Goal: Information Seeking & Learning: Understand process/instructions

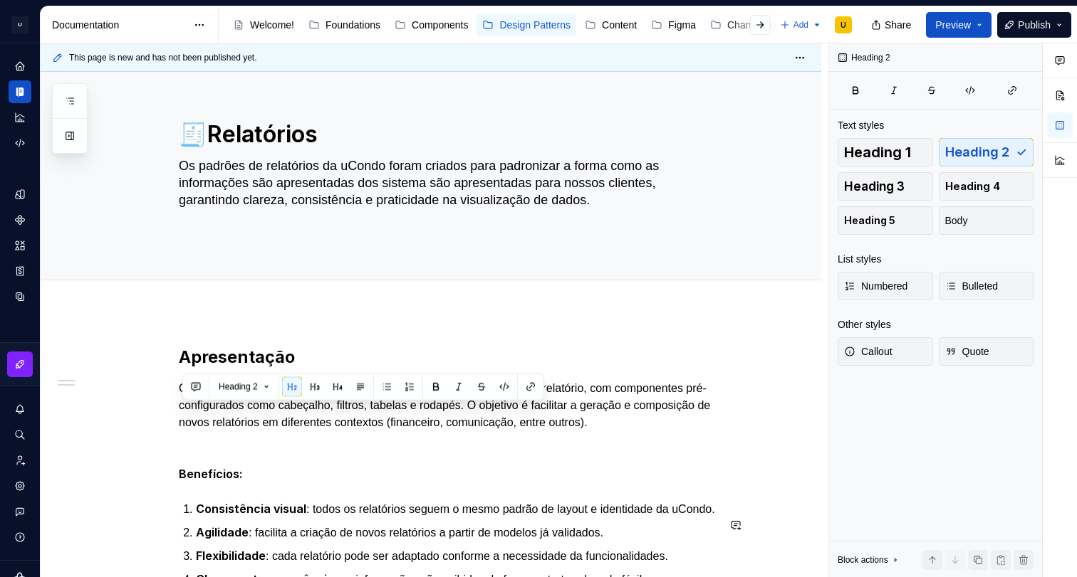
scroll to position [283, 0]
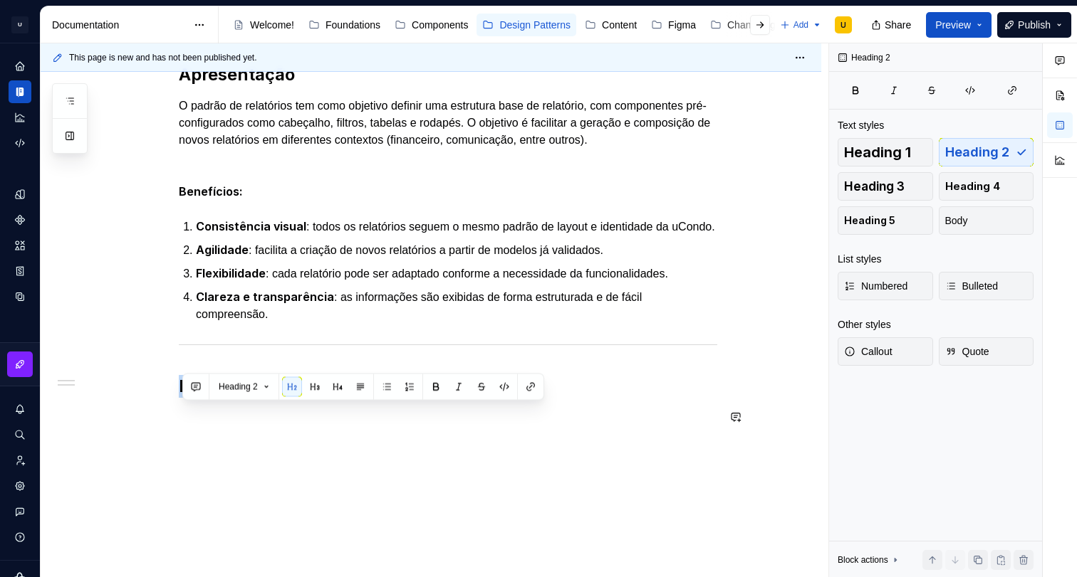
click at [338, 415] on div "Apresentação O padrão de relatórios tem como objetivo definir uma estrutura bas…" at bounding box center [448, 239] width 538 height 352
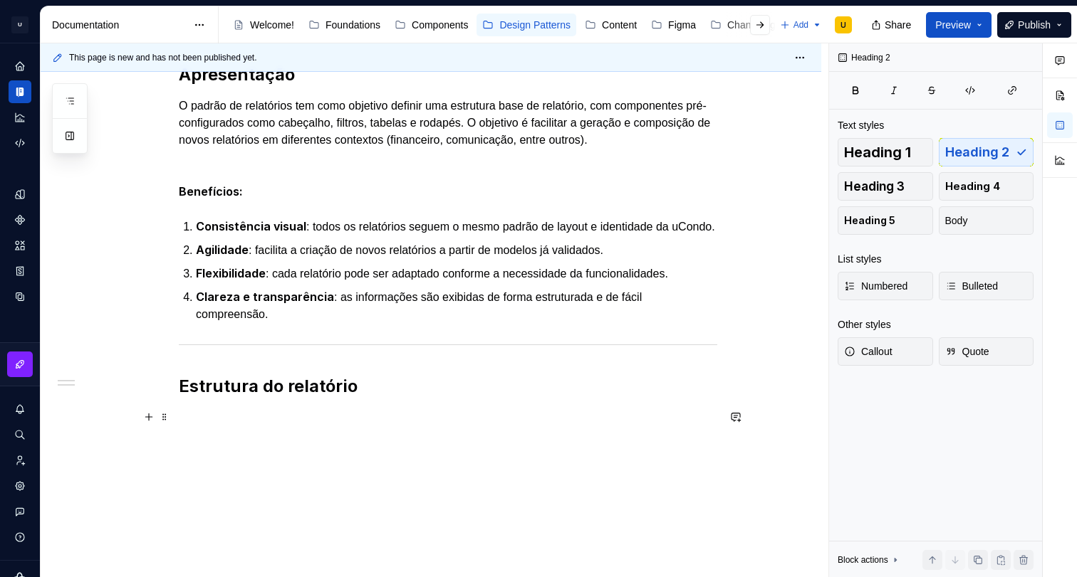
click at [380, 398] on h2 "Estrutura do relatório" at bounding box center [448, 386] width 538 height 23
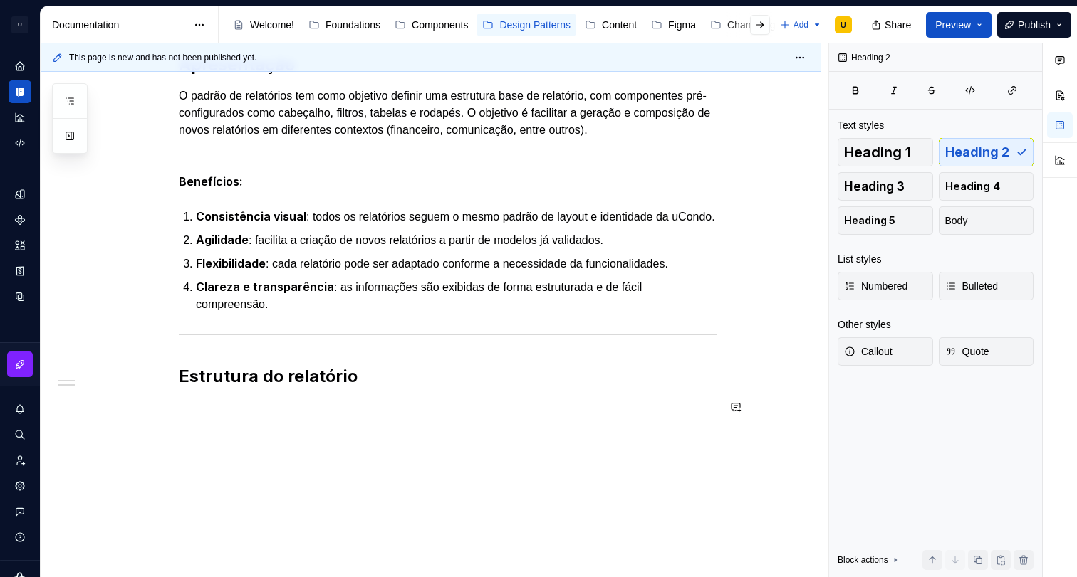
click at [258, 376] on h2 "Estrutura do relatório" at bounding box center [448, 376] width 538 height 23
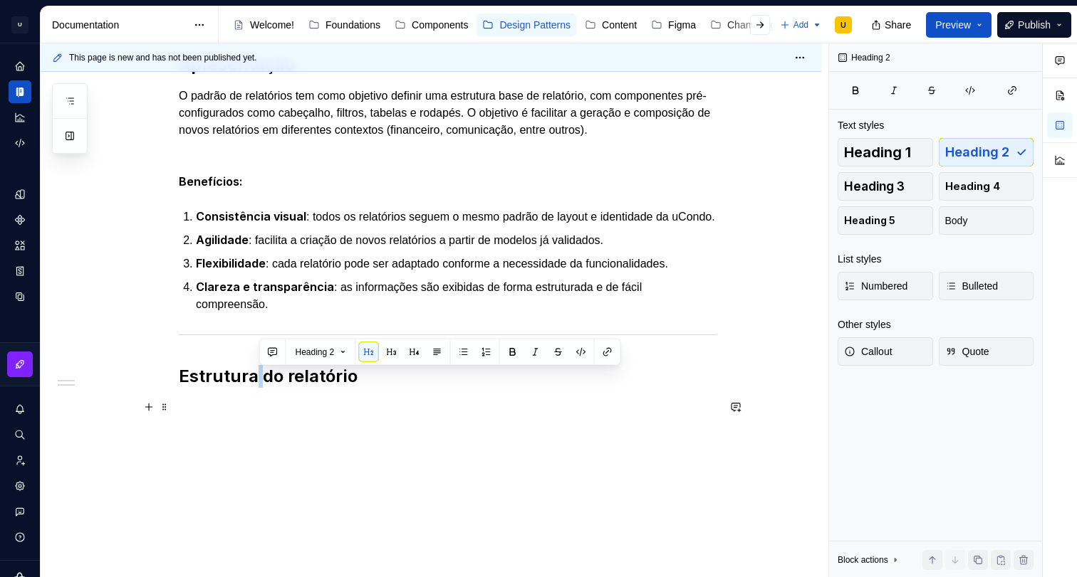
click at [258, 376] on h2 "Estrutura do relatório" at bounding box center [448, 376] width 538 height 23
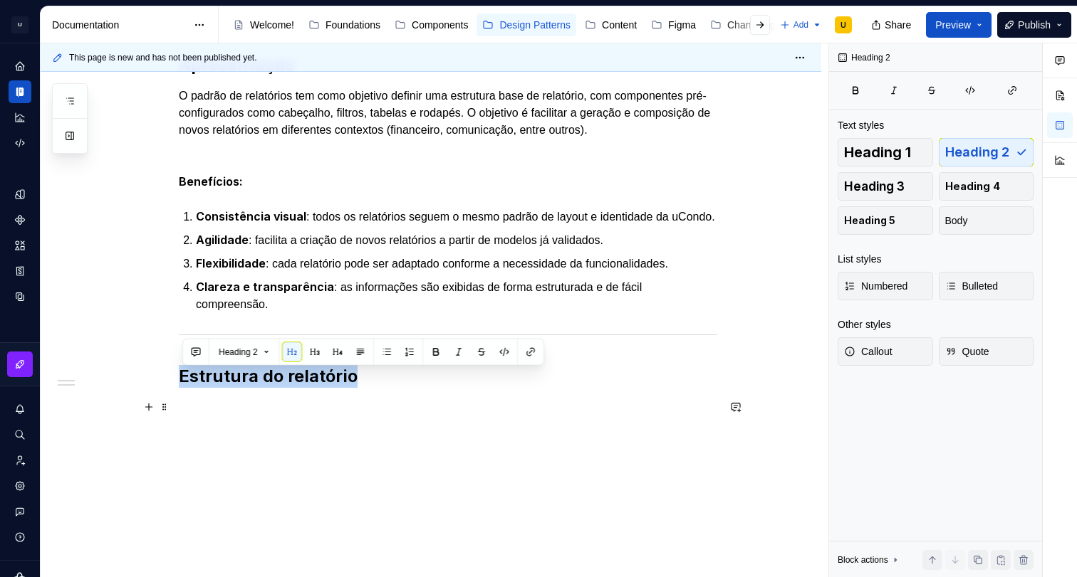
click at [258, 376] on h2 "Estrutura do relatório" at bounding box center [448, 376] width 538 height 23
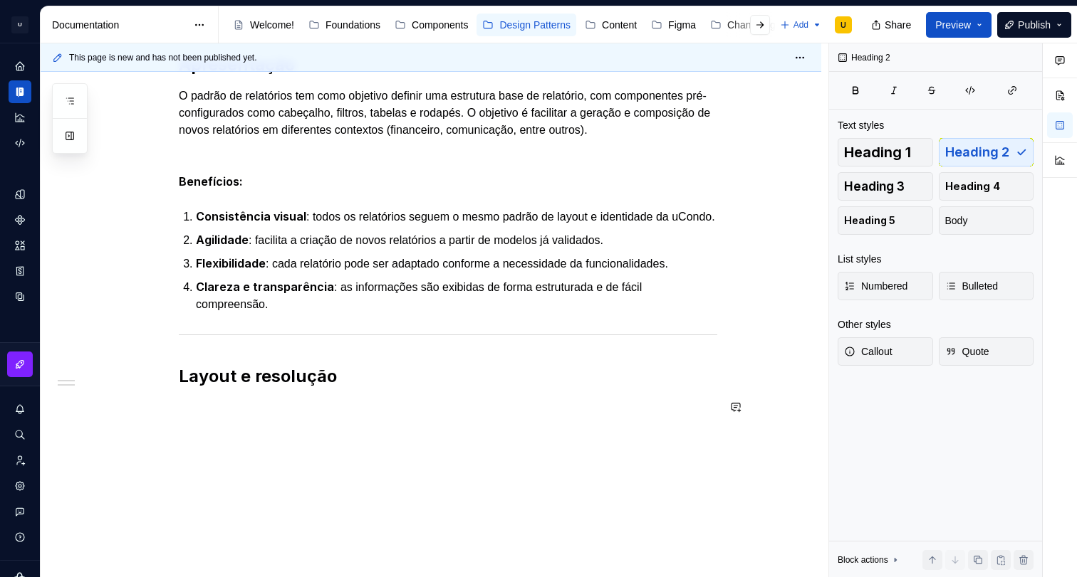
scroll to position [323, 0]
click at [335, 390] on div "Apresentação O padrão de relatórios tem como objetivo definir uma estrutura bas…" at bounding box center [448, 229] width 538 height 352
click at [352, 384] on h2 "Layout e resolução" at bounding box center [448, 376] width 538 height 23
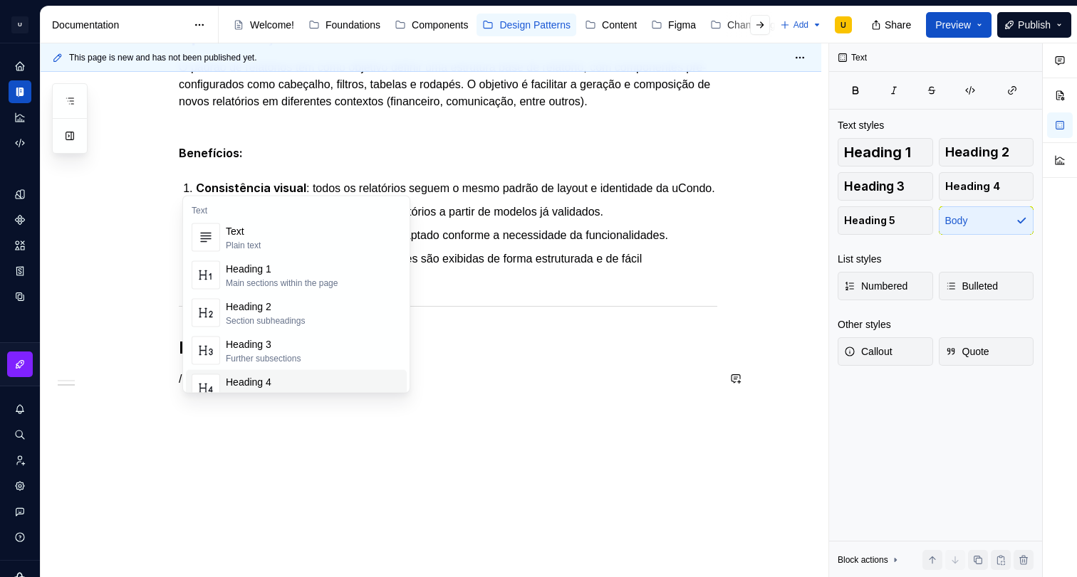
scroll to position [352, 0]
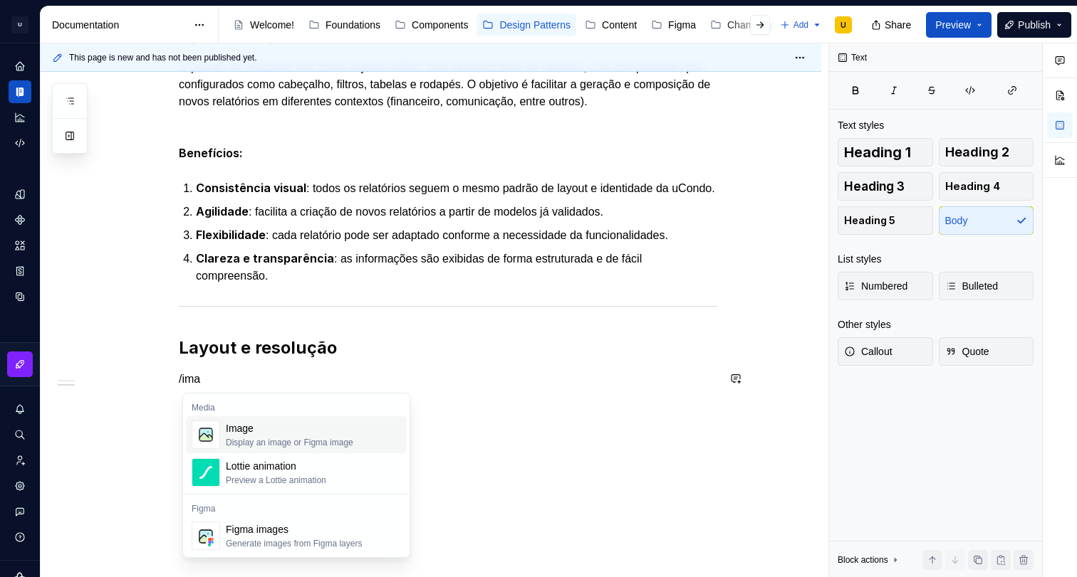
click at [274, 434] on div "Image" at bounding box center [289, 429] width 127 height 14
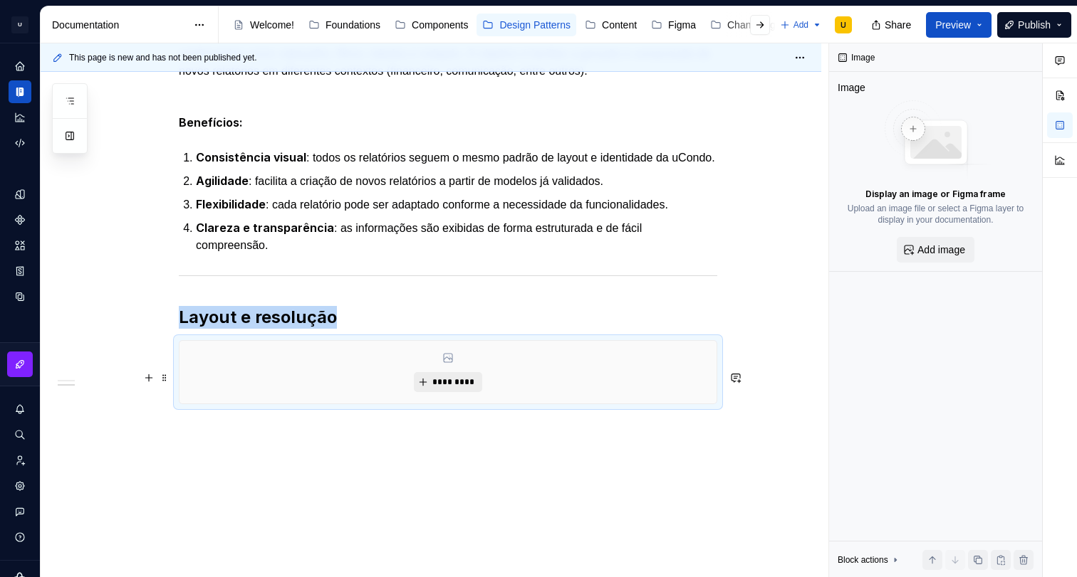
click at [445, 388] on span "*********" at bounding box center [453, 382] width 43 height 11
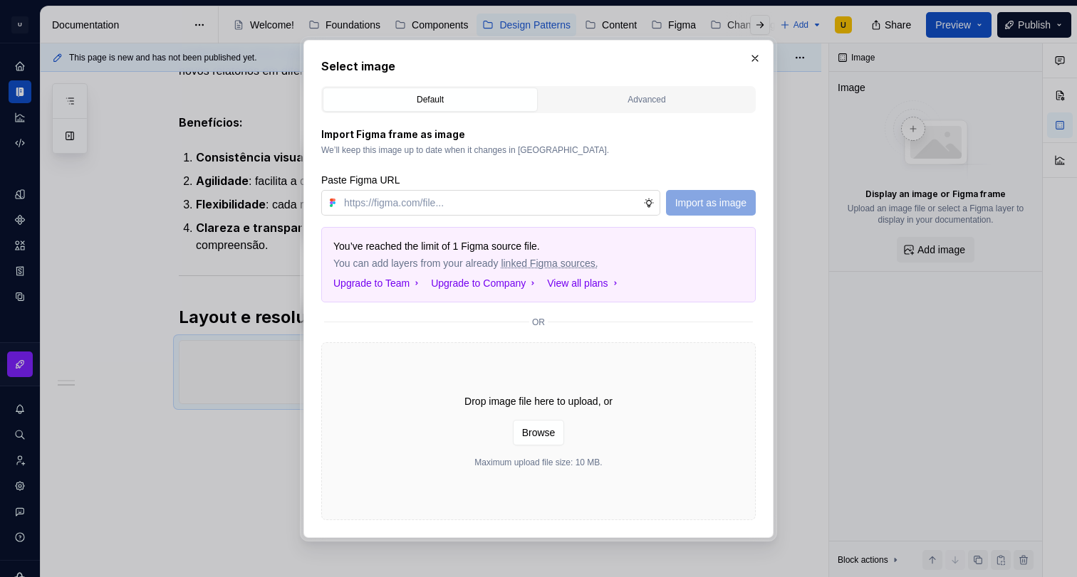
type textarea "*"
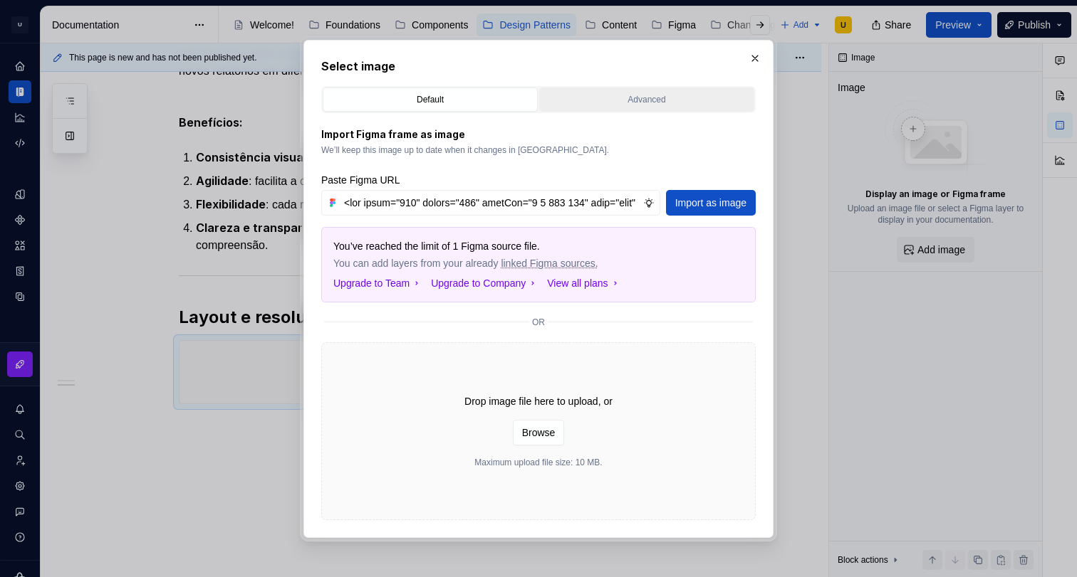
scroll to position [0, 1121864]
type input "<svg width="896" height="240" viewBox="0 0 896 240" fill="none" xmlns="[URL][DO…"
click at [696, 202] on span "Import as image" at bounding box center [710, 203] width 71 height 14
click at [711, 204] on button "Import as image" at bounding box center [711, 203] width 90 height 26
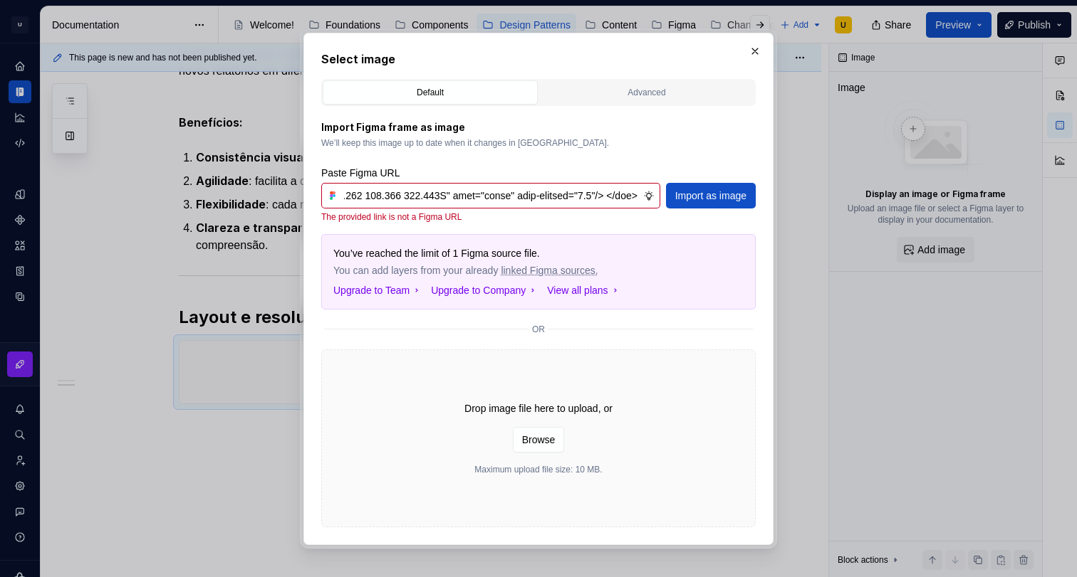
click at [548, 436] on span "Browse" at bounding box center [538, 440] width 33 height 14
click at [758, 61] on button "button" at bounding box center [755, 51] width 20 height 20
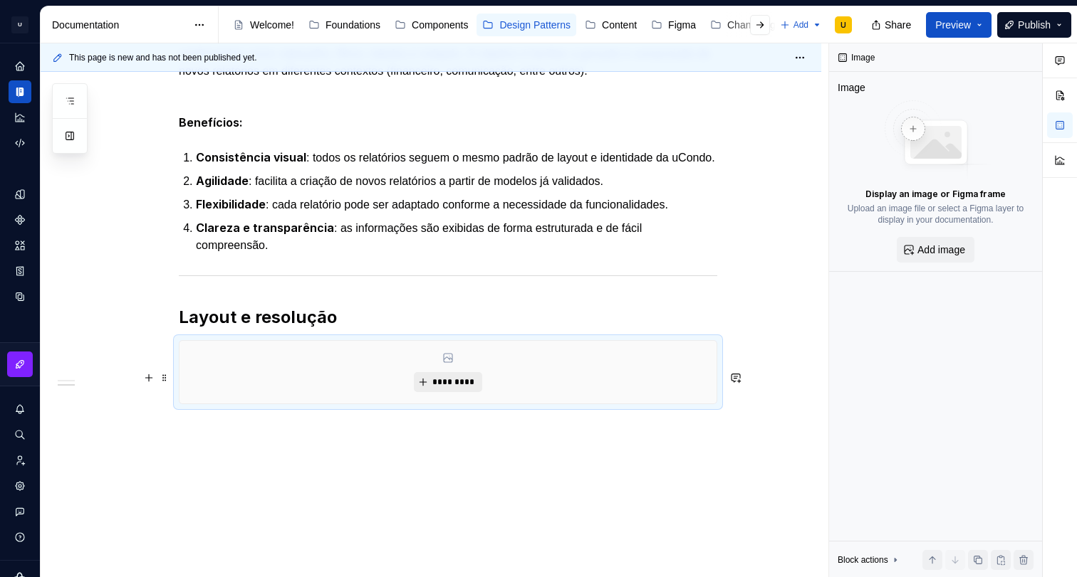
click at [466, 388] on span "*********" at bounding box center [453, 382] width 43 height 11
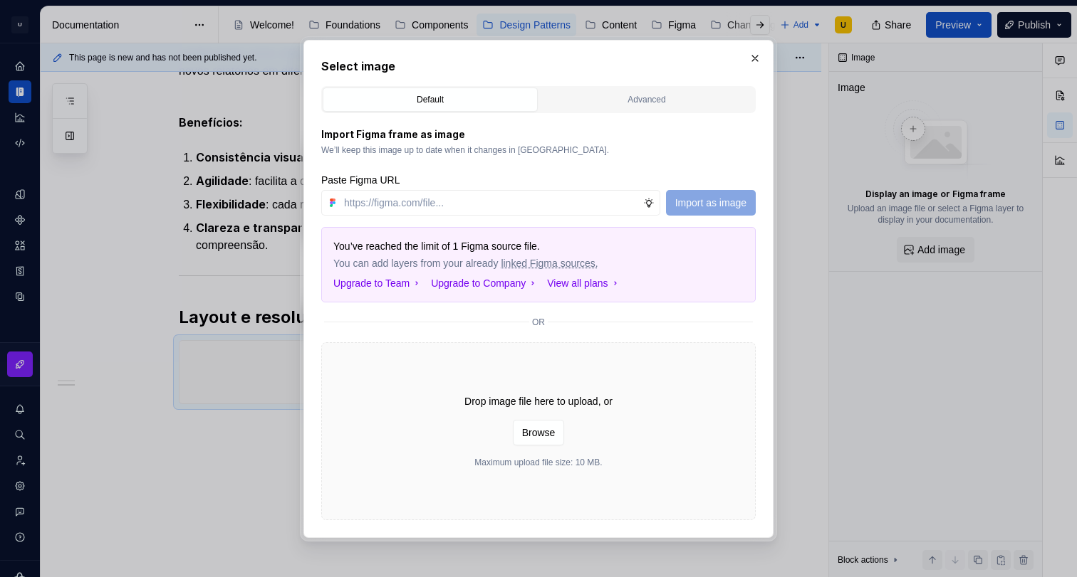
type textarea "*"
type input "[URL][DOMAIN_NAME]"
type textarea "*"
type input "[URL][DOMAIN_NAME]"
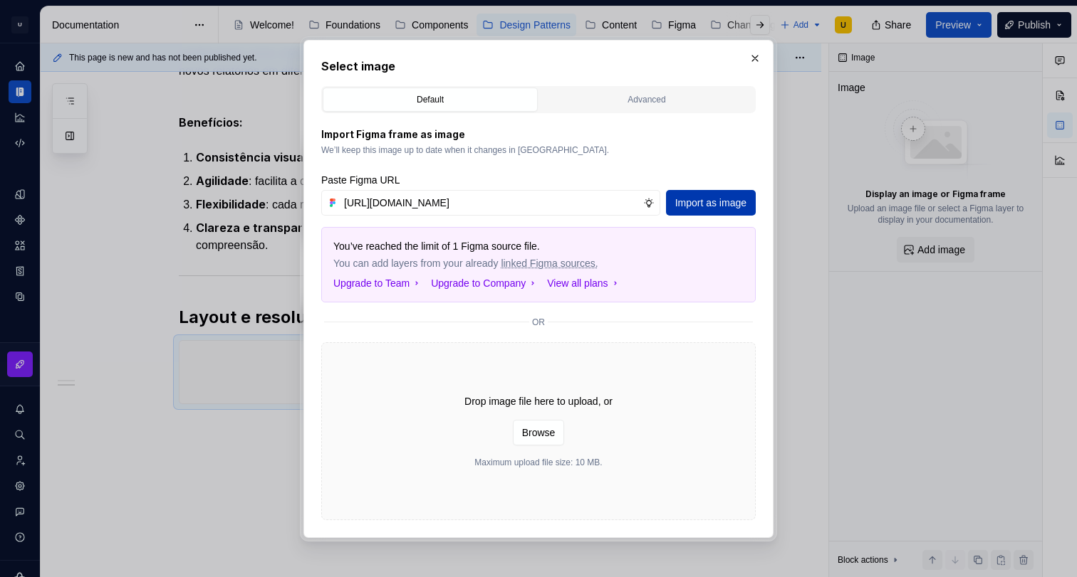
scroll to position [0, 0]
click at [683, 199] on span "Import as image" at bounding box center [710, 203] width 71 height 14
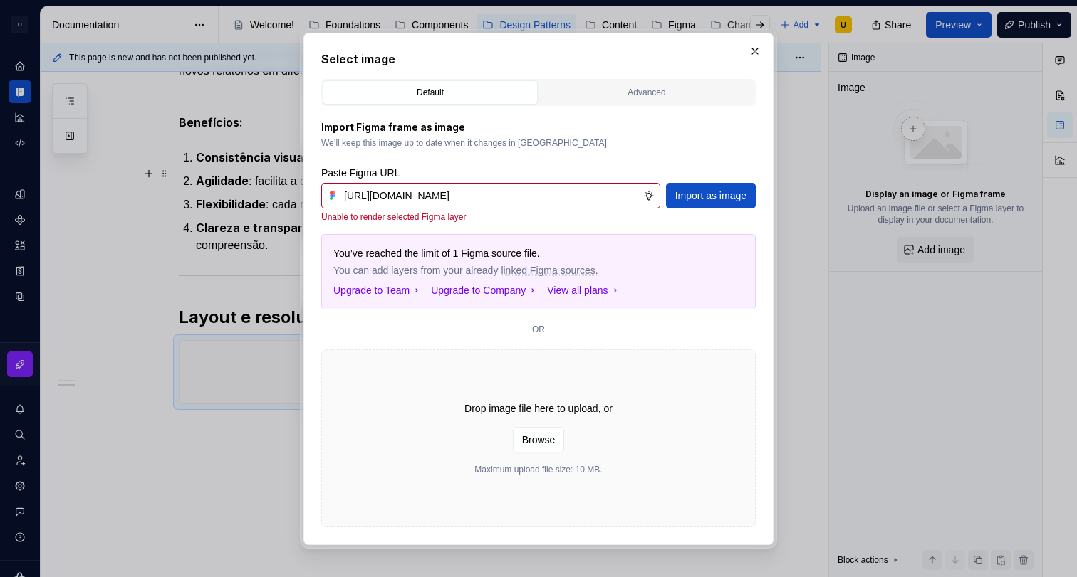
scroll to position [0, 398]
click at [527, 202] on input "[URL][DOMAIN_NAME]" at bounding box center [490, 196] width 305 height 26
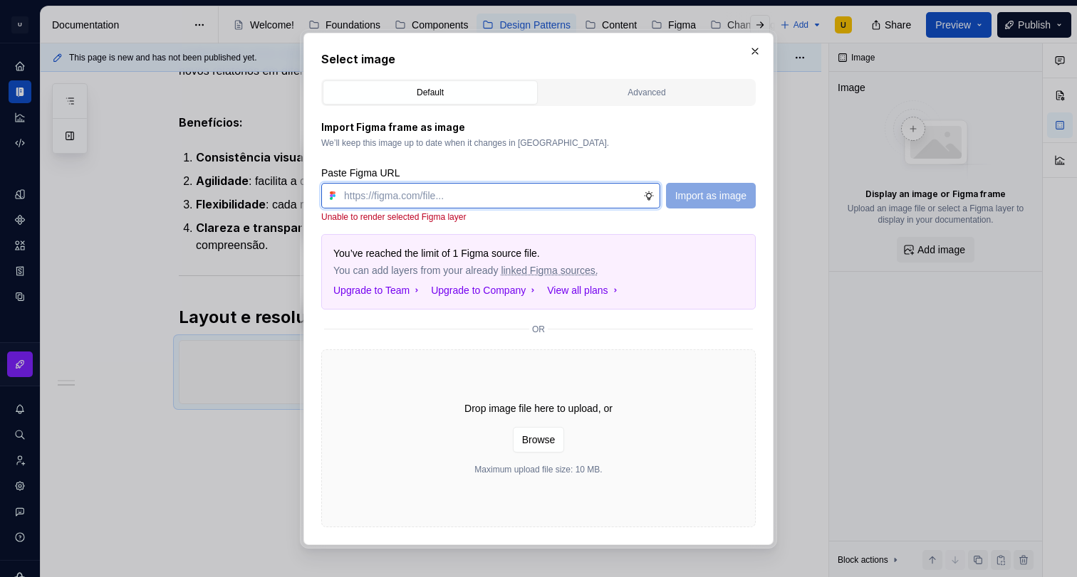
paste input "[URL][DOMAIN_NAME]"
type input "[URL][DOMAIN_NAME]"
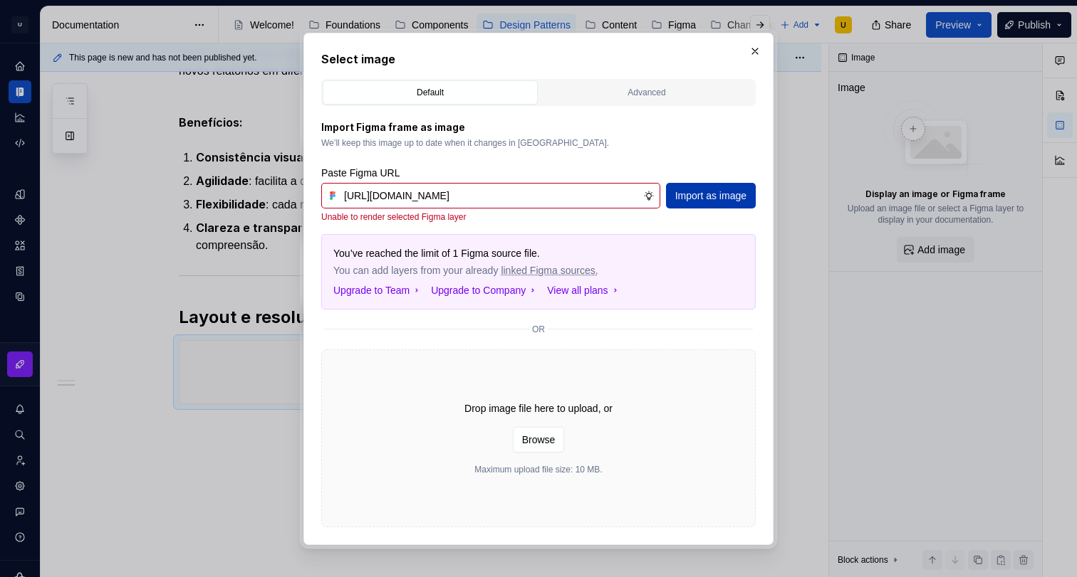
scroll to position [0, 0]
click at [676, 195] on span "Import as image" at bounding box center [710, 196] width 71 height 14
click at [617, 197] on input "[URL][DOMAIN_NAME]" at bounding box center [490, 196] width 305 height 26
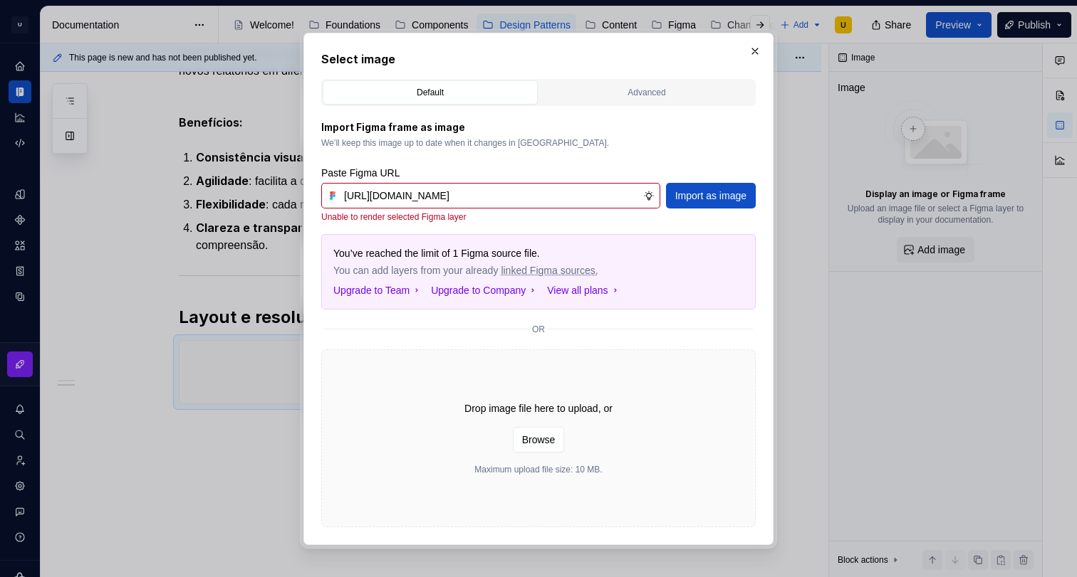
click at [618, 197] on input "[URL][DOMAIN_NAME]" at bounding box center [490, 196] width 305 height 26
click at [634, 166] on div "Paste Figma URL" at bounding box center [538, 173] width 434 height 14
click at [613, 199] on input "[URL][DOMAIN_NAME]" at bounding box center [490, 196] width 305 height 26
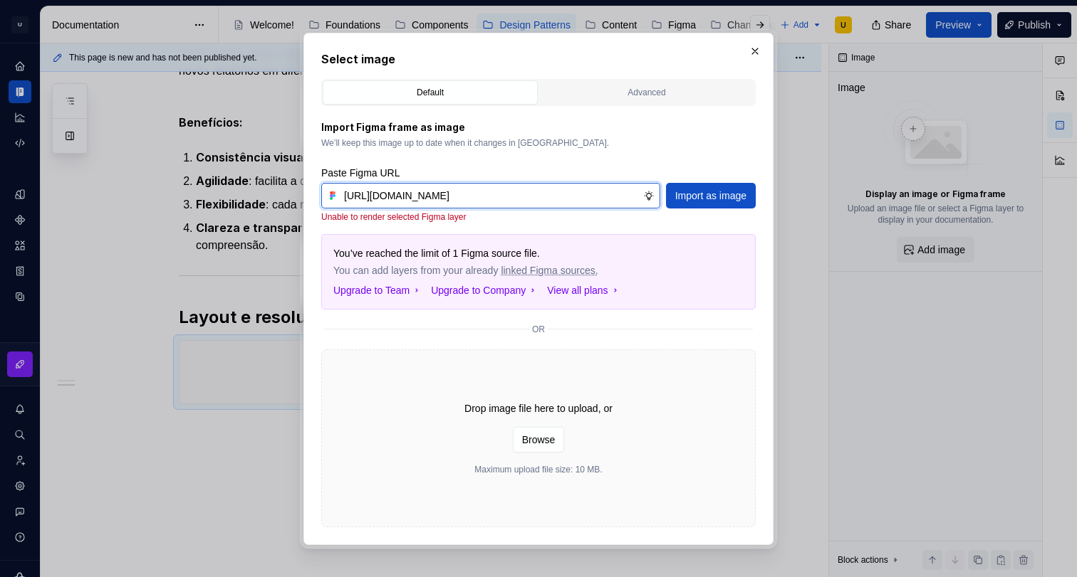
click at [613, 199] on input "[URL][DOMAIN_NAME]" at bounding box center [490, 196] width 305 height 26
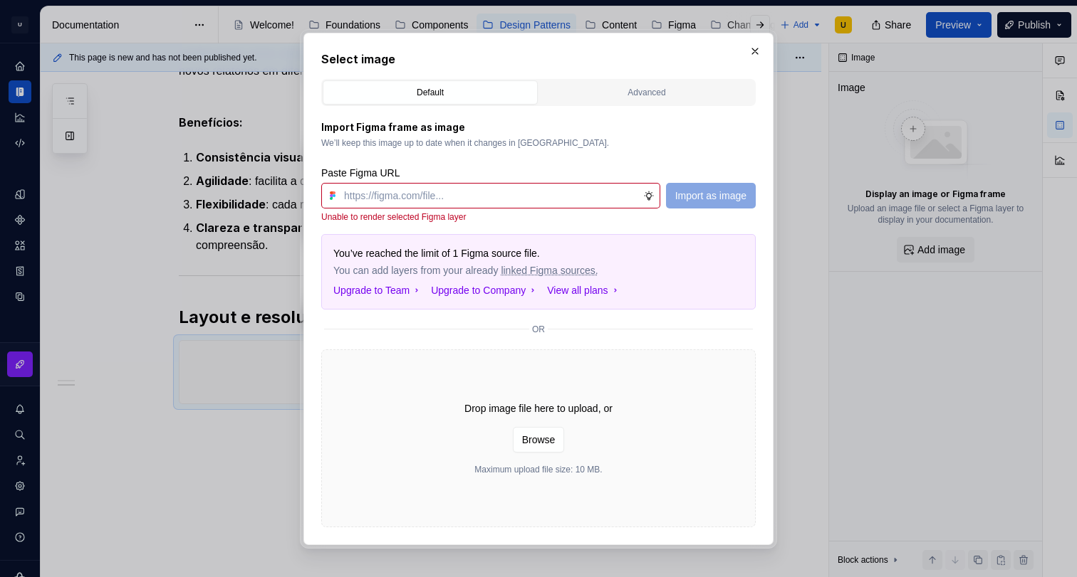
click at [616, 172] on div "Paste Figma URL" at bounding box center [538, 173] width 434 height 14
click at [753, 49] on button "button" at bounding box center [755, 51] width 20 height 20
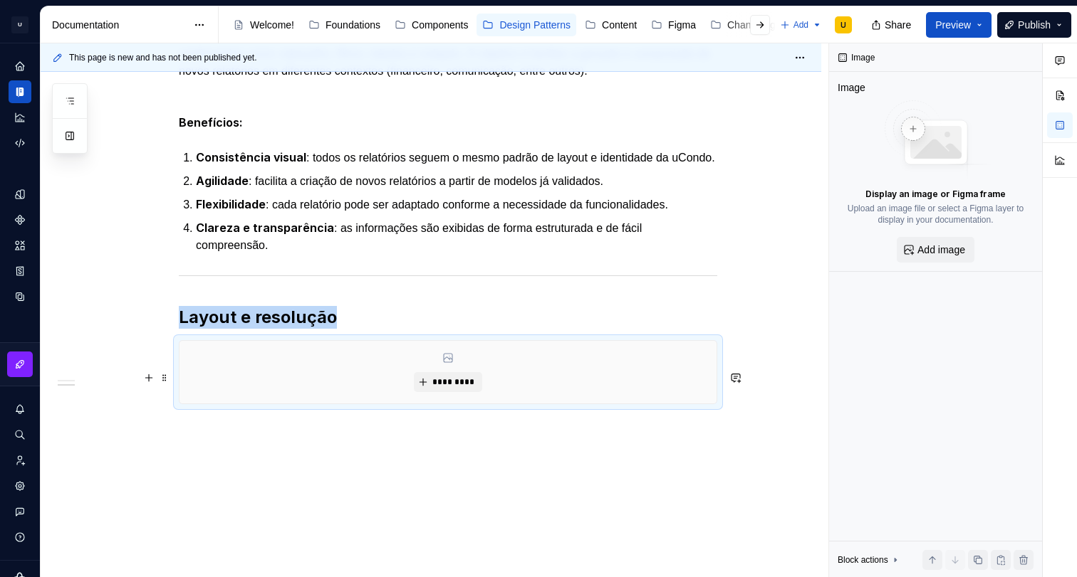
click at [464, 401] on div "*********" at bounding box center [447, 372] width 537 height 63
click at [461, 388] on span "*********" at bounding box center [453, 382] width 43 height 11
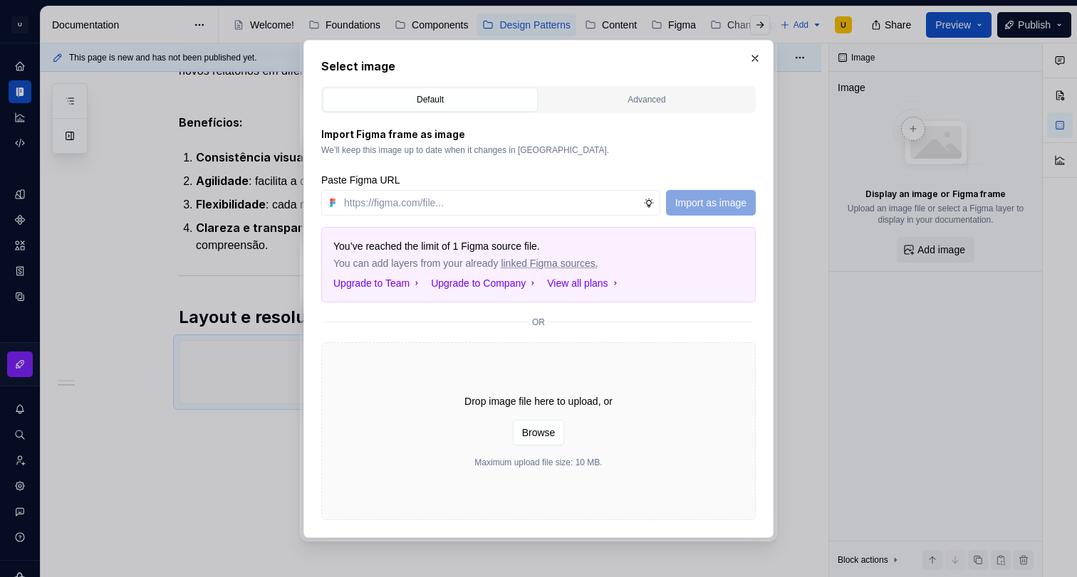
type textarea "*"
paste input "[URL][DOMAIN_NAME]"
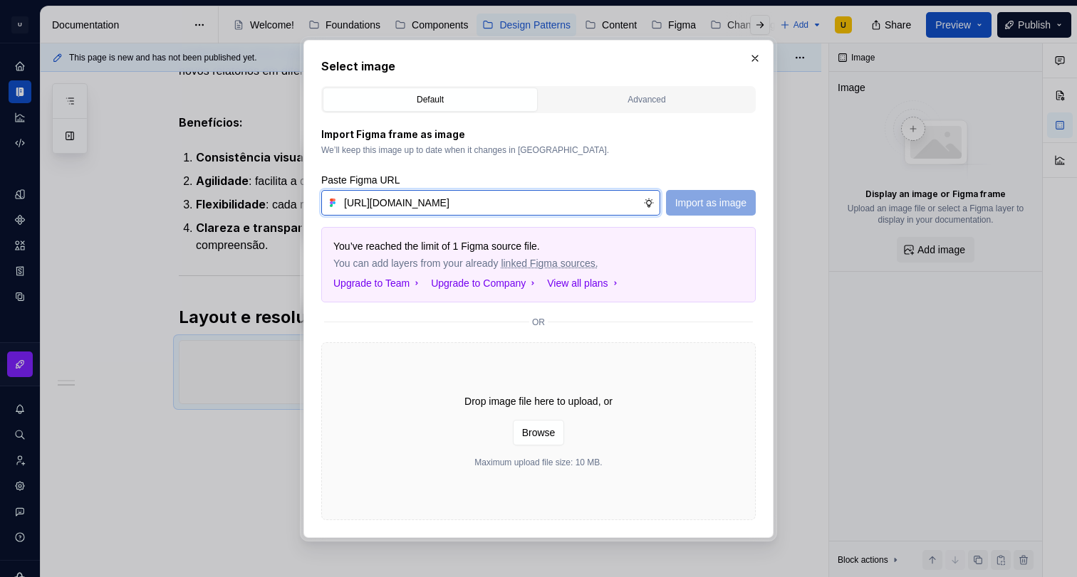
scroll to position [0, 401]
type input "[URL][DOMAIN_NAME]"
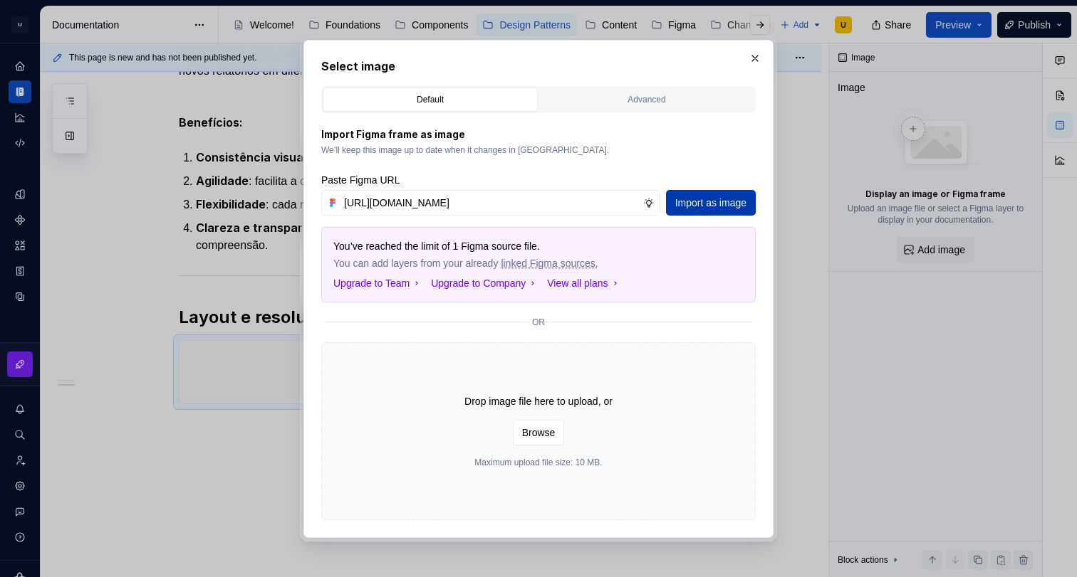
scroll to position [0, 0]
click at [707, 200] on span "Import as image" at bounding box center [710, 203] width 71 height 14
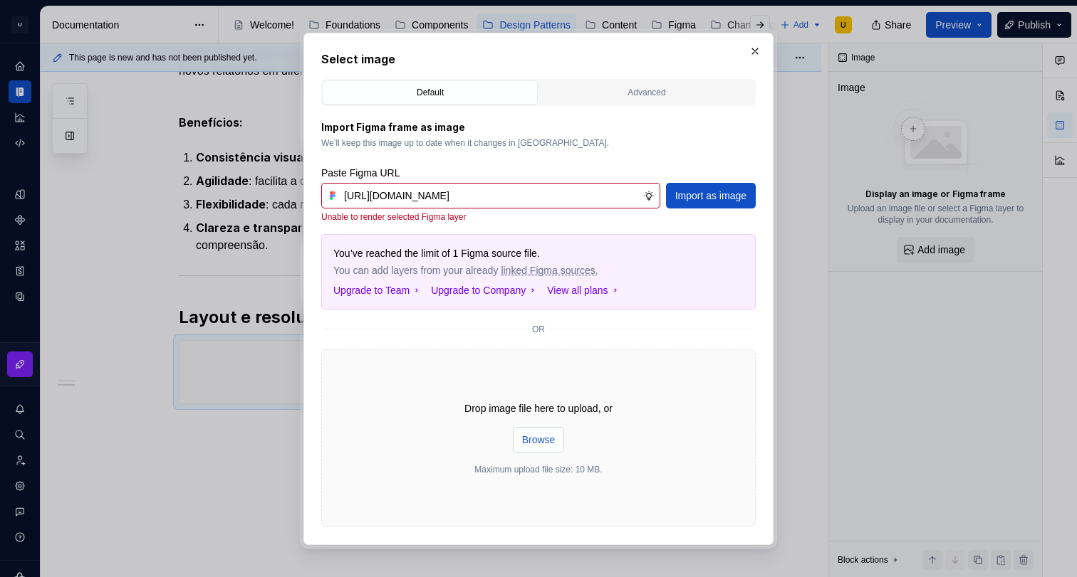
click at [538, 437] on span "Browse" at bounding box center [538, 440] width 33 height 14
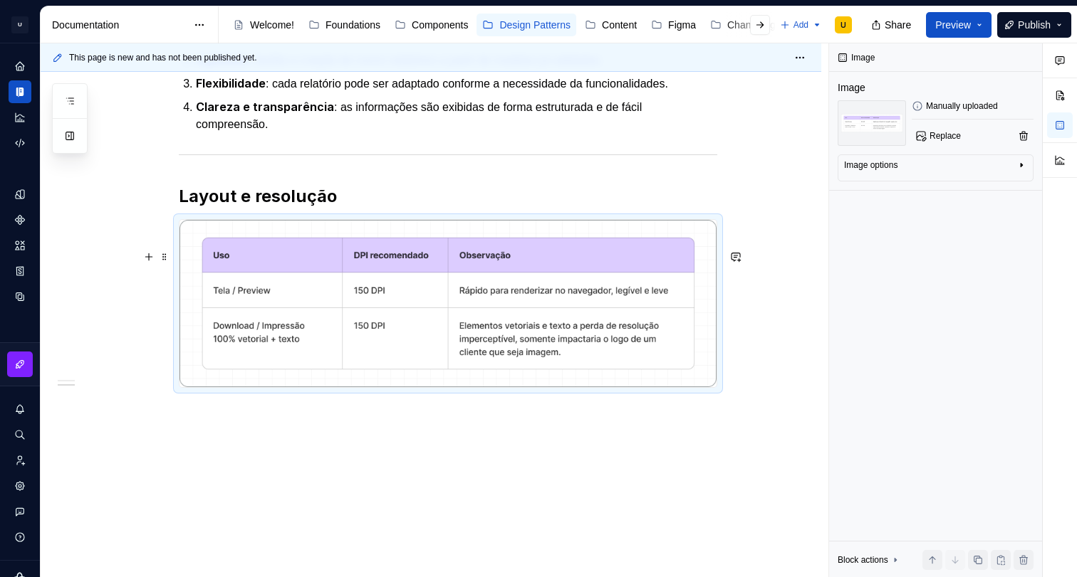
scroll to position [503, 0]
click at [231, 407] on div "Apresentação O padrão de relatórios tem como objetivo definir uma estrutura bas…" at bounding box center [431, 208] width 780 height 739
click at [223, 412] on div "This page is new and has not been published yet. 🧾Relatórios Os padrões de rela…" at bounding box center [435, 310] width 788 height 535
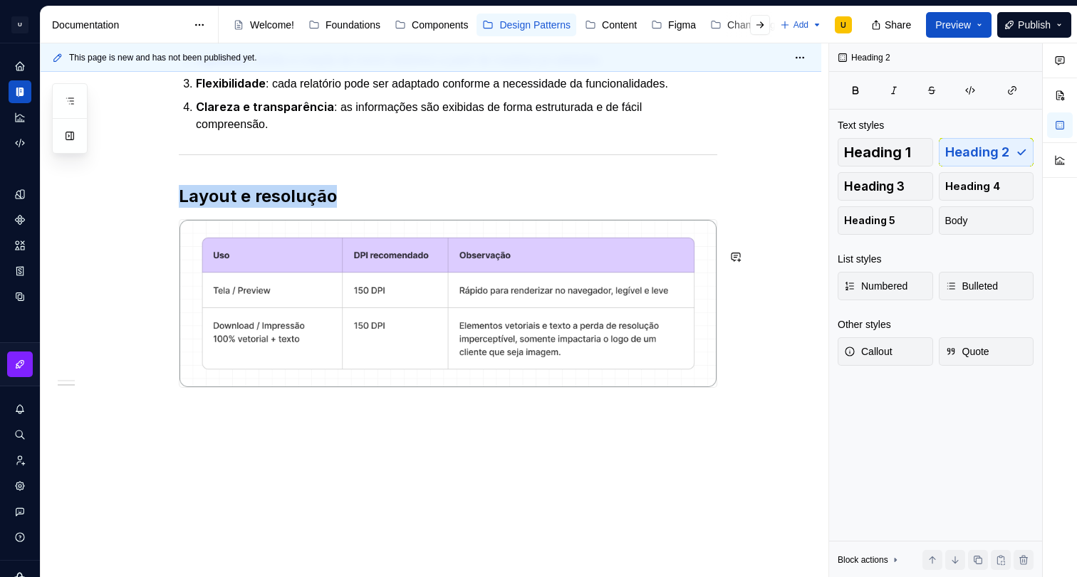
click at [220, 419] on div "Apresentação O padrão de relatórios tem como objetivo definir uma estrutura bas…" at bounding box center [431, 208] width 780 height 739
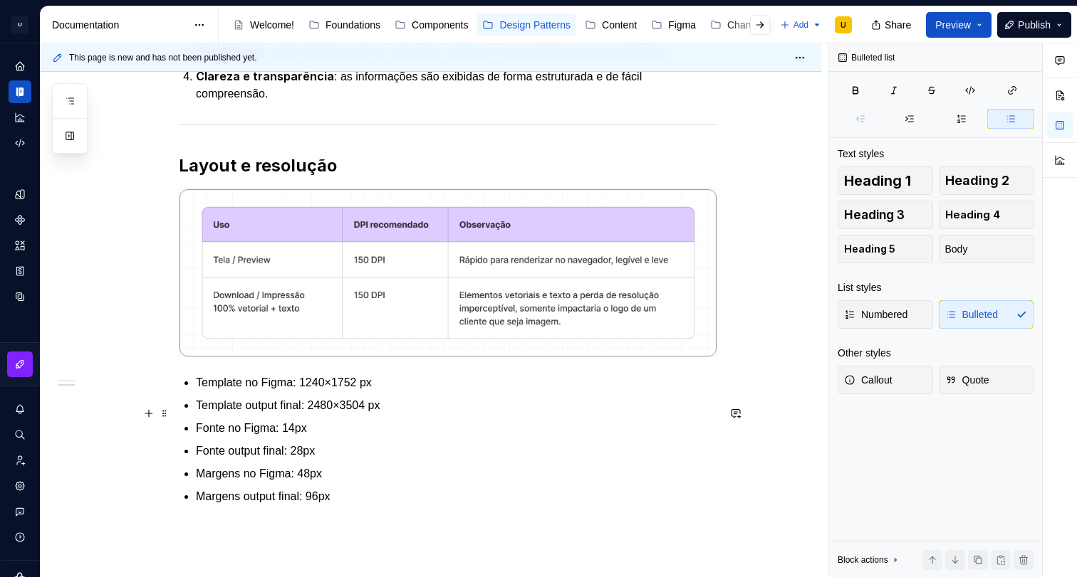
scroll to position [534, 0]
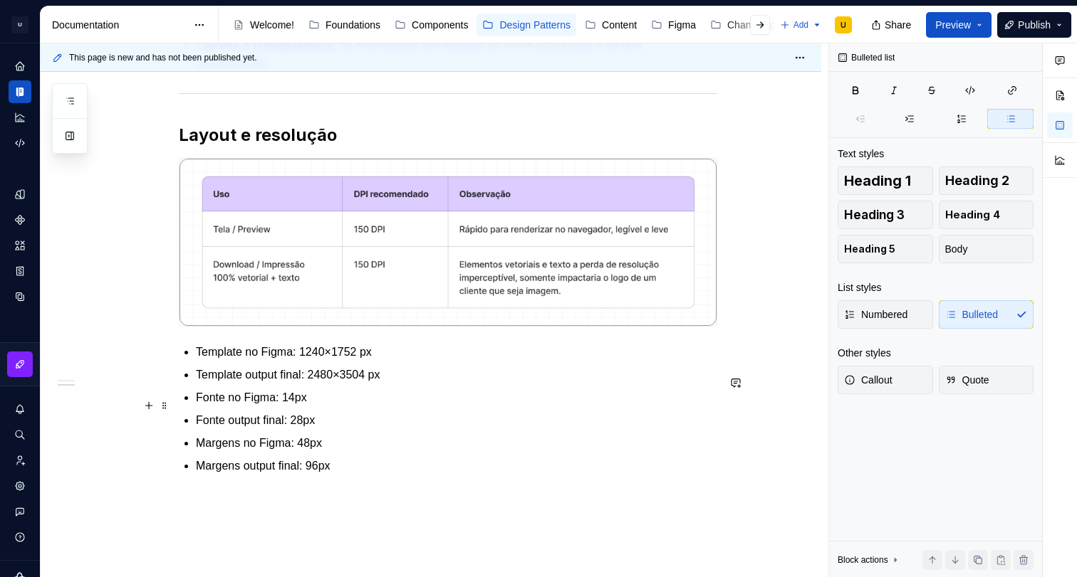
click at [207, 394] on ul "Template no Figma: 1240×1752 px Template output final: 2480×3504 px Fonte no Fi…" at bounding box center [456, 409] width 521 height 131
click at [208, 361] on p "Template no Figma: 1240×1752 px" at bounding box center [456, 352] width 521 height 17
click at [361, 361] on p "Template no Figma: 1240×1752 px" at bounding box center [456, 352] width 521 height 17
click at [290, 384] on p "Template output final: 2480×3504 px" at bounding box center [456, 375] width 521 height 17
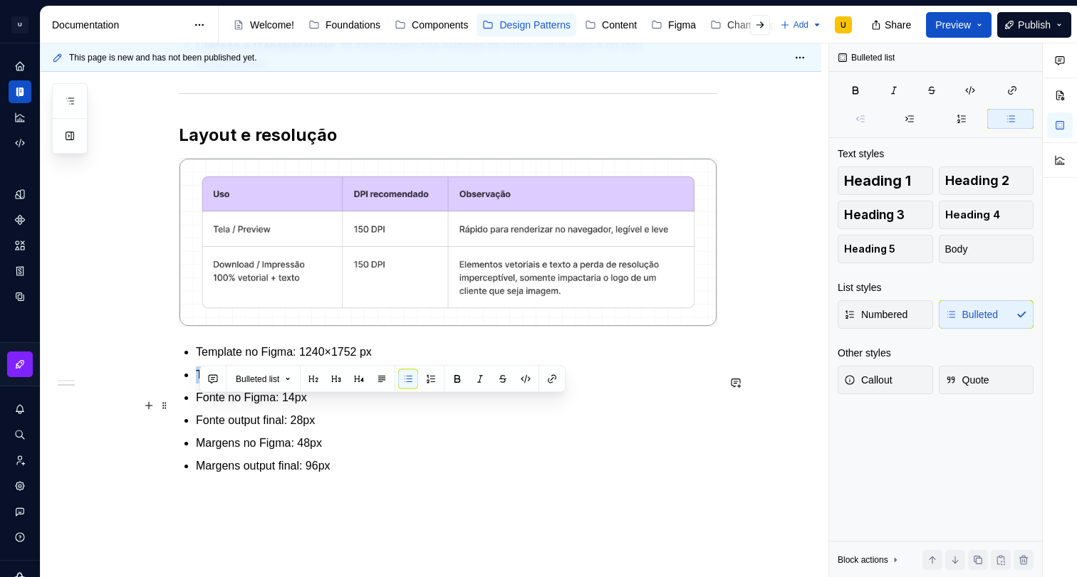
click at [290, 384] on p "Template output final: 2480×3504 px" at bounding box center [456, 375] width 521 height 17
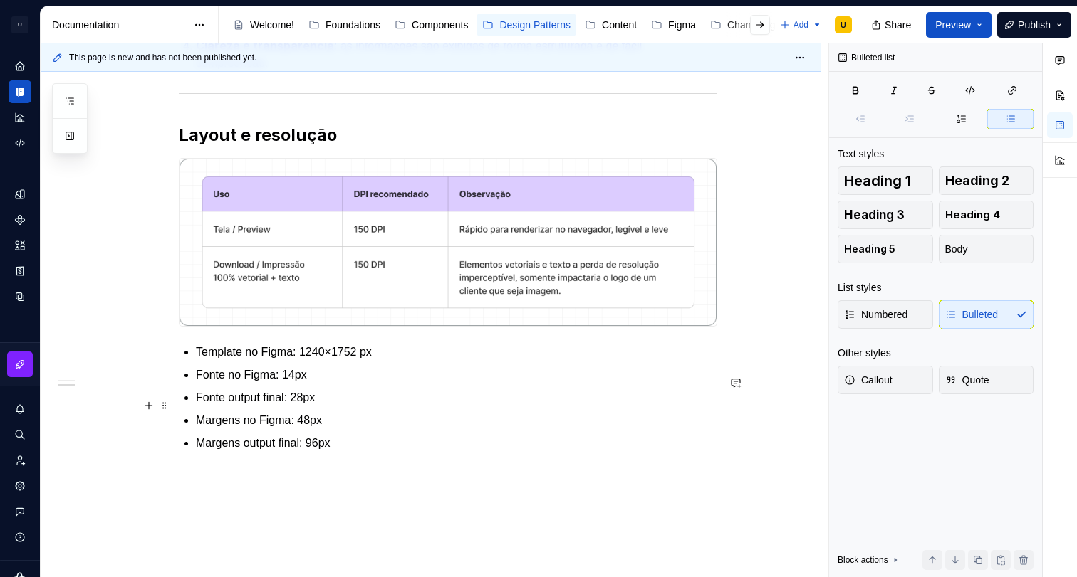
click at [274, 384] on p "Fonte no Figma: 14px" at bounding box center [456, 375] width 521 height 17
click at [243, 384] on p "Fonte: 14px" at bounding box center [456, 375] width 521 height 17
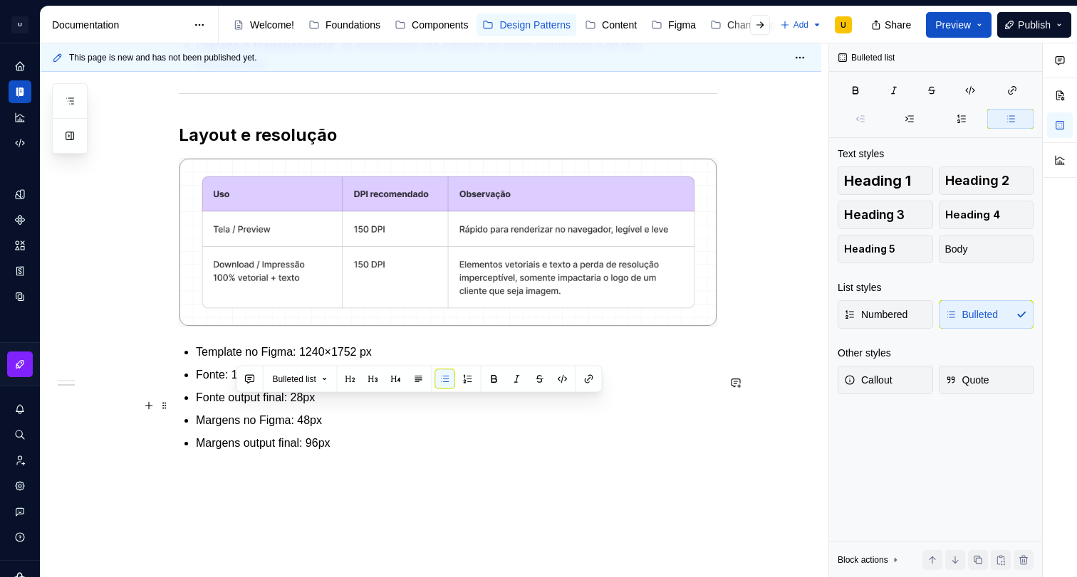
click at [244, 384] on p "Fonte: 14px" at bounding box center [456, 375] width 521 height 17
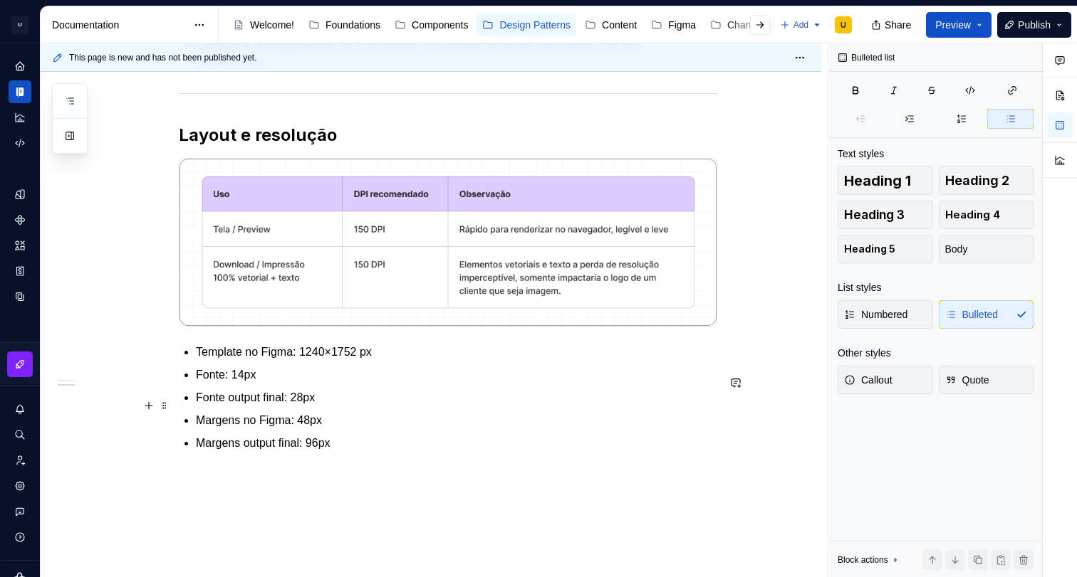
click at [246, 384] on p "Fonte: 14px" at bounding box center [456, 375] width 521 height 17
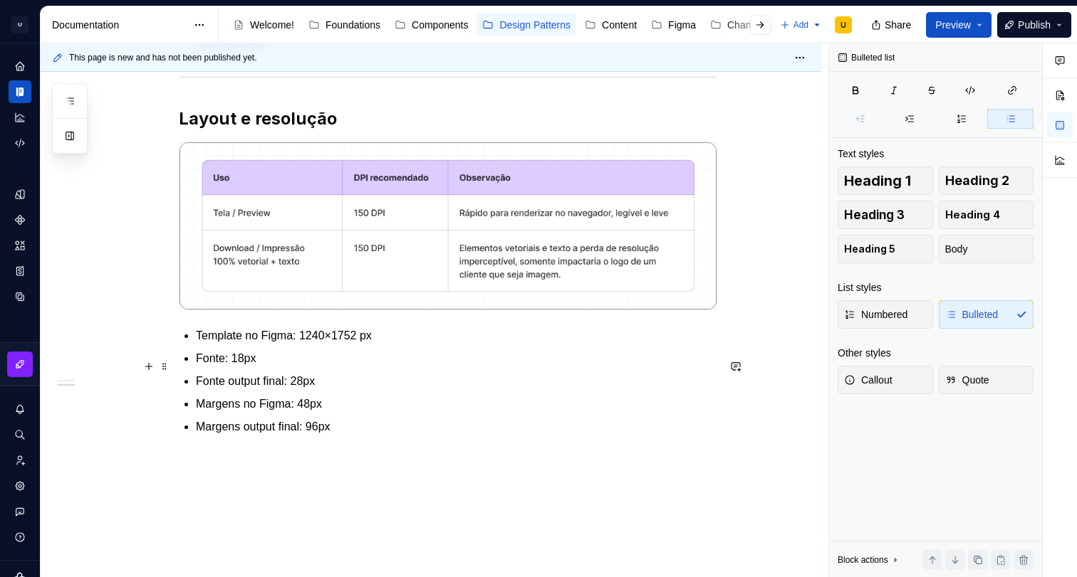
scroll to position [561, 0]
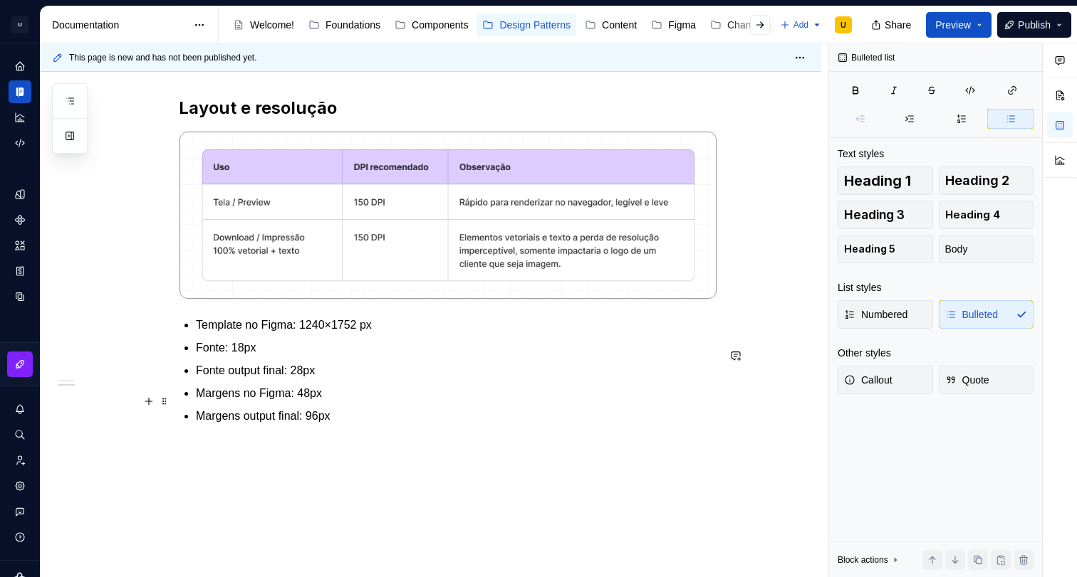
click at [310, 380] on p "Fonte output final: 28px" at bounding box center [456, 370] width 521 height 17
click at [232, 334] on p "Template no Figma: 1240×1752 px" at bounding box center [456, 325] width 521 height 17
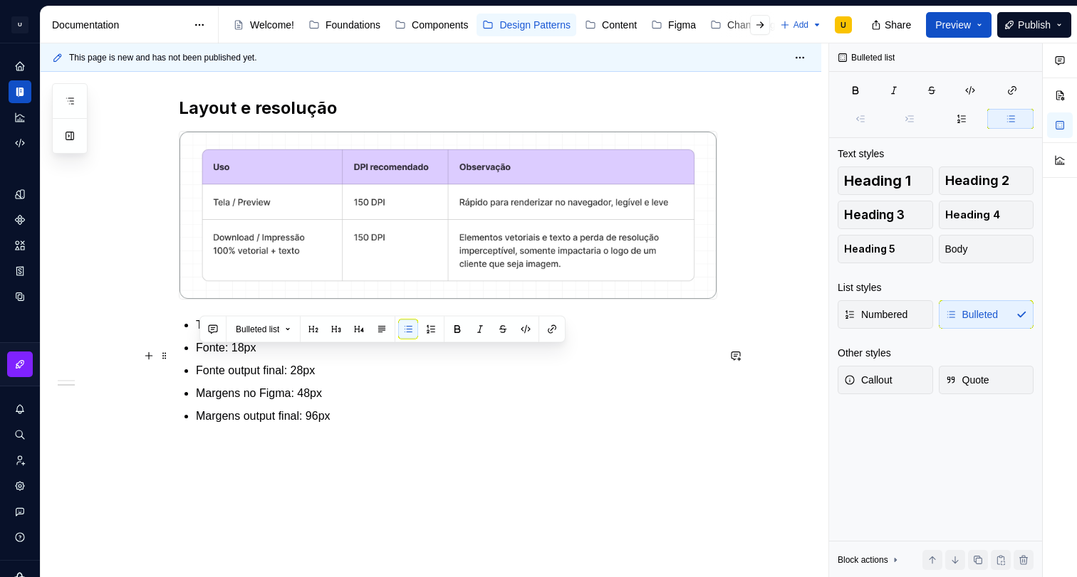
click at [260, 334] on p "Template no Figma: 1240×1752 px" at bounding box center [456, 325] width 521 height 17
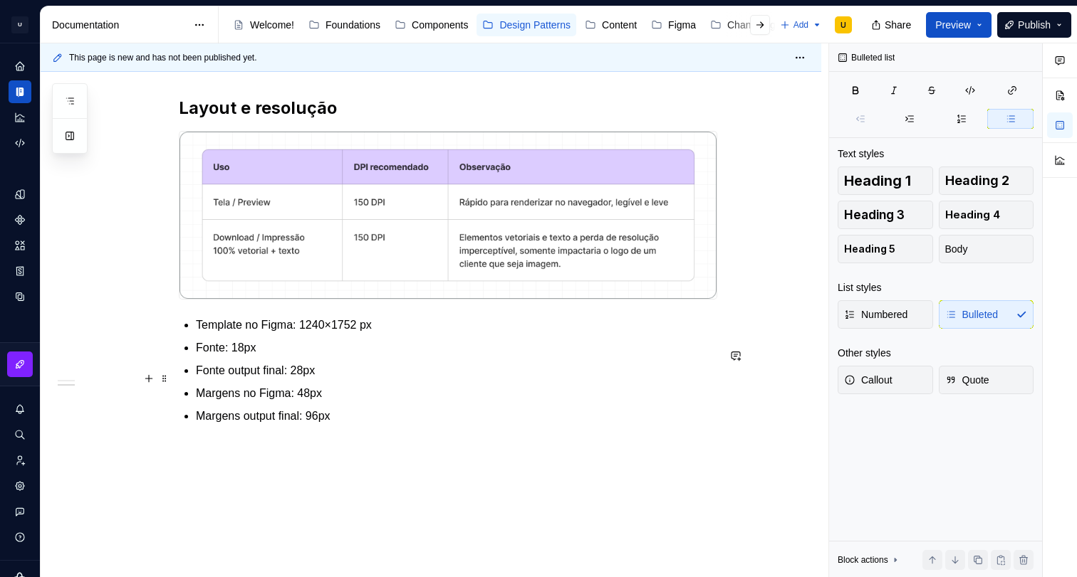
click at [224, 357] on p "Fonte: 18px" at bounding box center [456, 348] width 521 height 17
click at [229, 357] on p "Fonte: 18px" at bounding box center [456, 348] width 521 height 17
click at [273, 357] on p "Fonte título: 18px" at bounding box center [456, 348] width 521 height 17
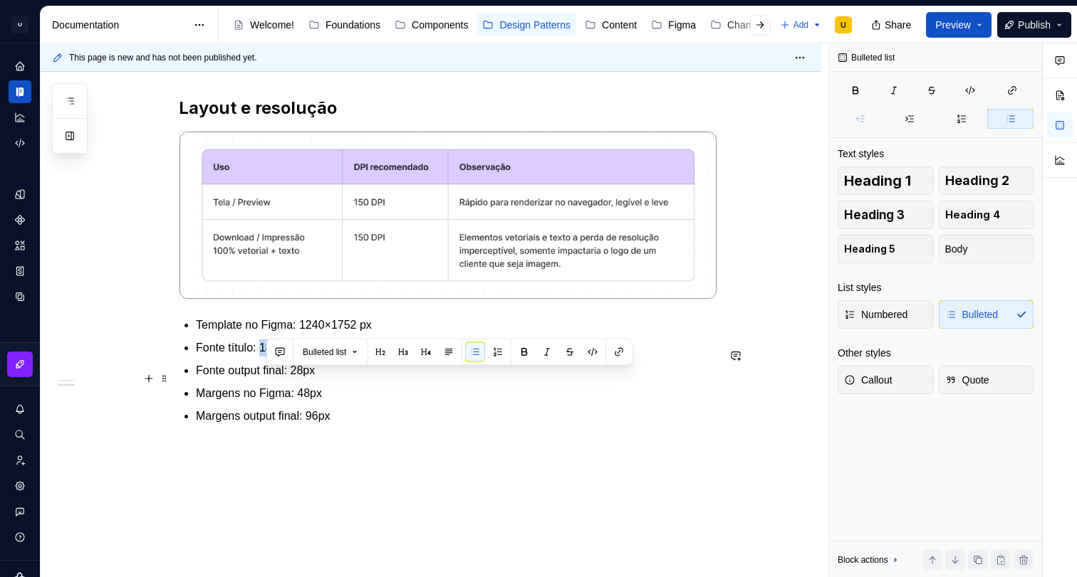
click at [275, 357] on p "Fonte título: 18px" at bounding box center [456, 348] width 521 height 17
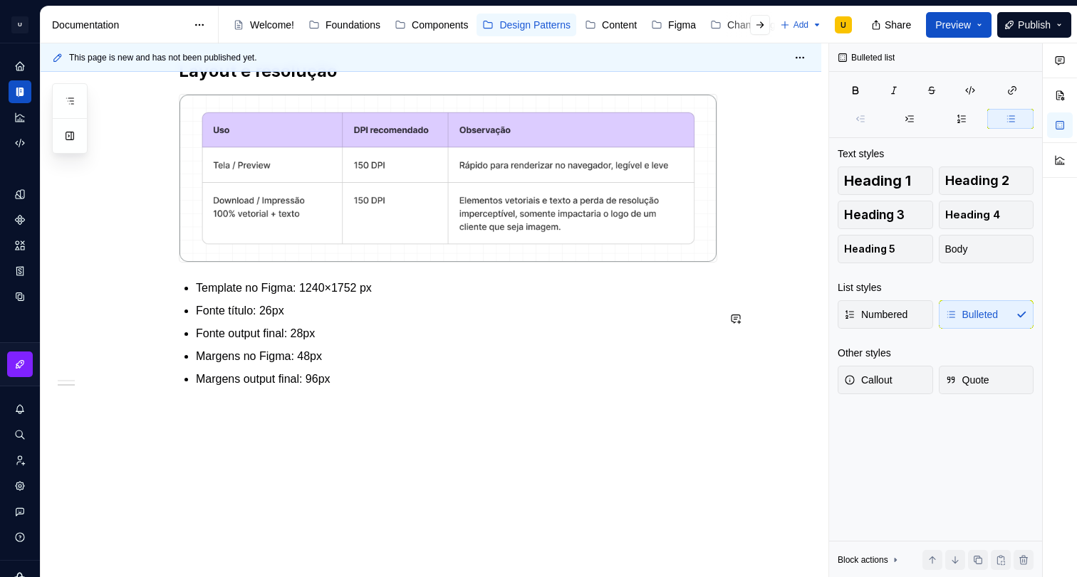
scroll to position [615, 0]
click at [350, 384] on ul "Template no Figma: 1240×1752 px Fonte título: 26px Fonte output final: 28px Mar…" at bounding box center [456, 334] width 521 height 108
click at [293, 320] on p "Fonte título: 26px" at bounding box center [456, 311] width 521 height 17
click at [306, 320] on p "Fonte título: 26px" at bounding box center [456, 311] width 521 height 17
click at [204, 320] on p "Fonte título: 26px" at bounding box center [456, 311] width 521 height 17
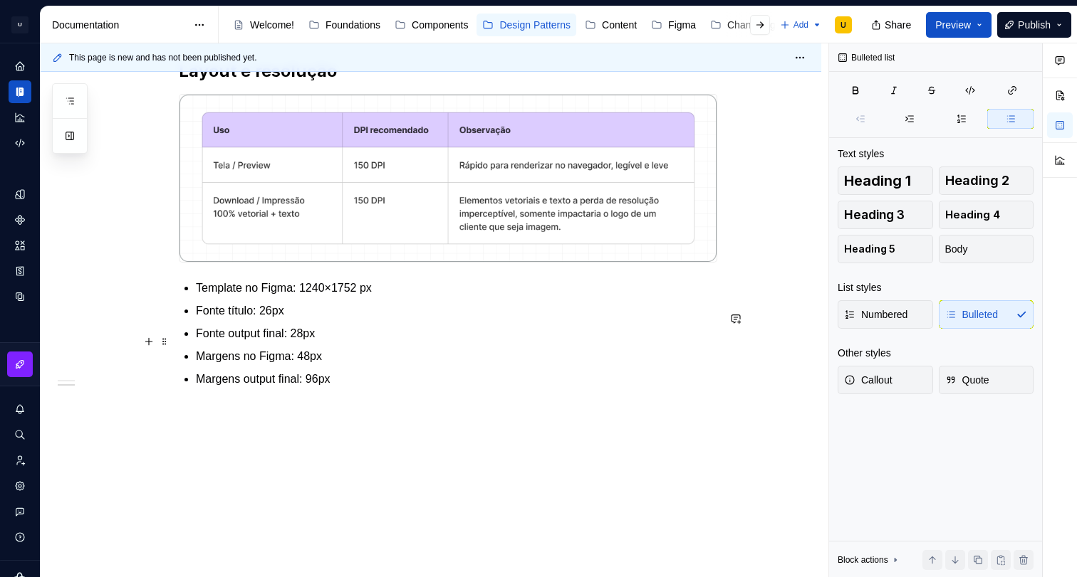
click at [204, 320] on p "Fonte título: 26px" at bounding box center [456, 311] width 521 height 17
click at [203, 320] on p "Fonte título: 26px" at bounding box center [456, 311] width 521 height 17
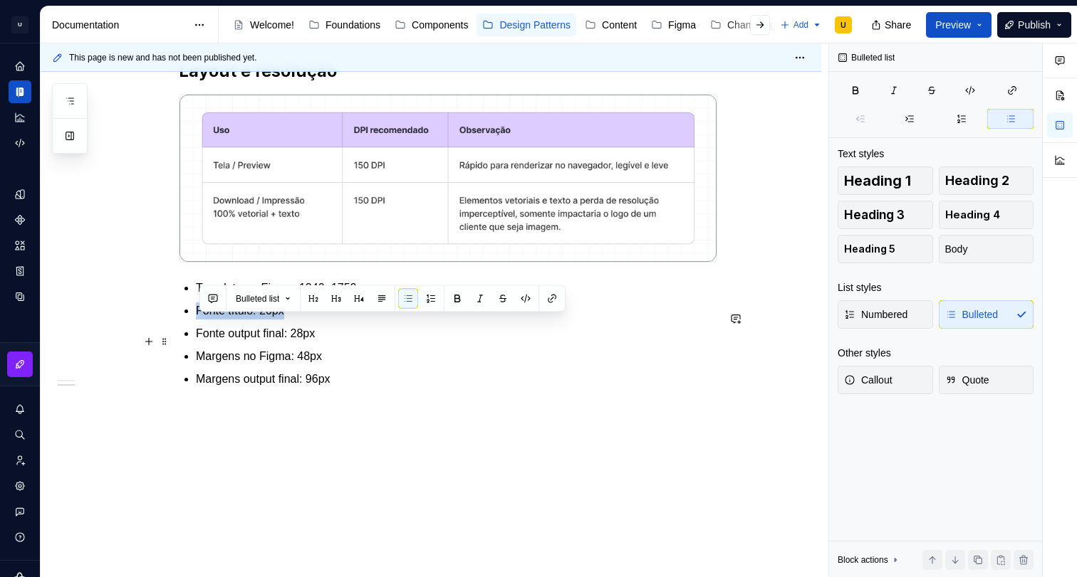
click at [202, 320] on p "Fonte título: 26px" at bounding box center [456, 311] width 521 height 17
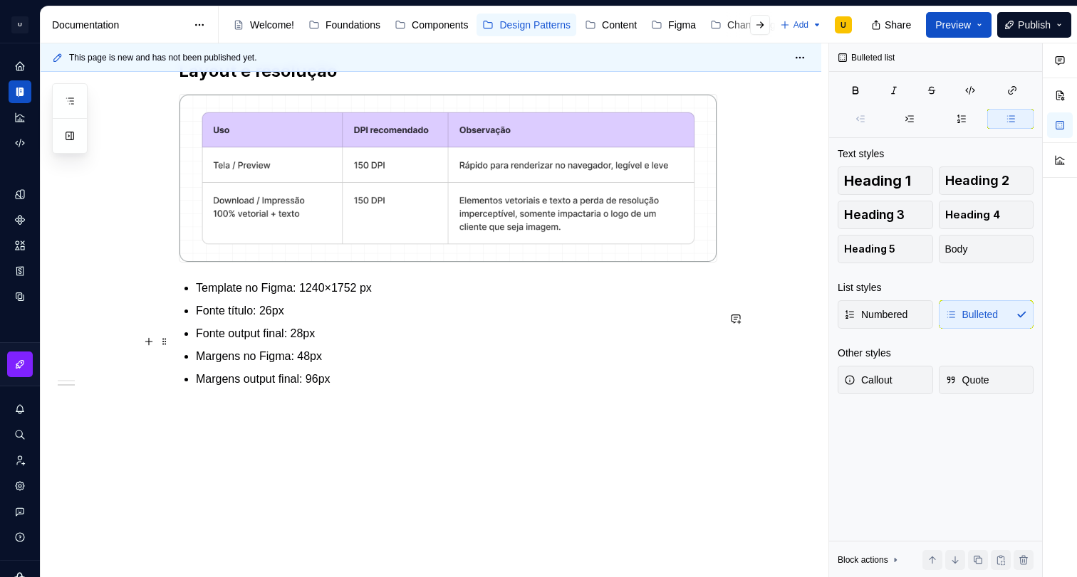
click at [196, 320] on li "Fonte título: 26px" at bounding box center [456, 311] width 521 height 17
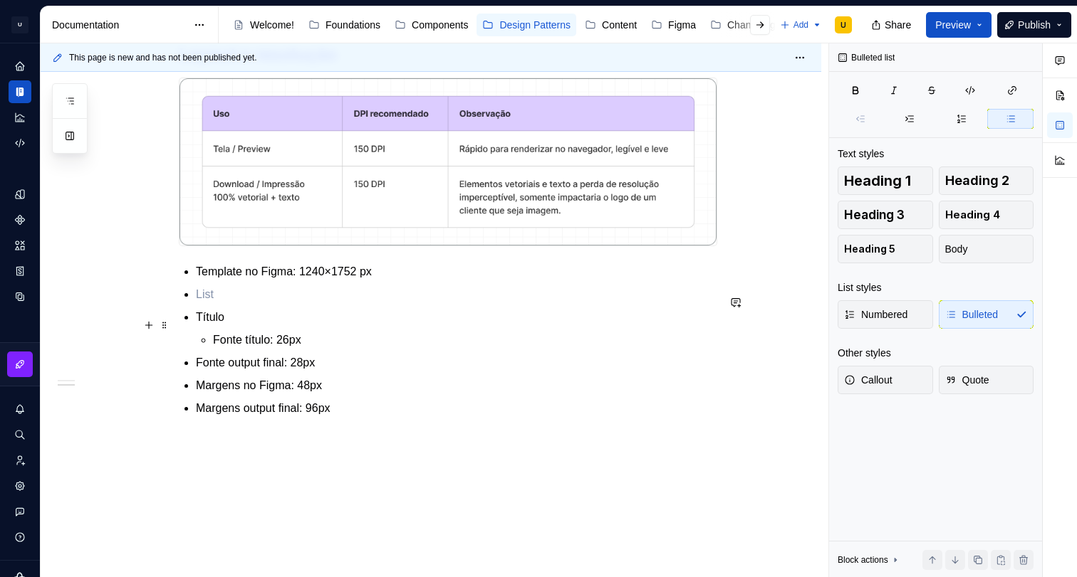
click at [208, 303] on p at bounding box center [456, 294] width 521 height 17
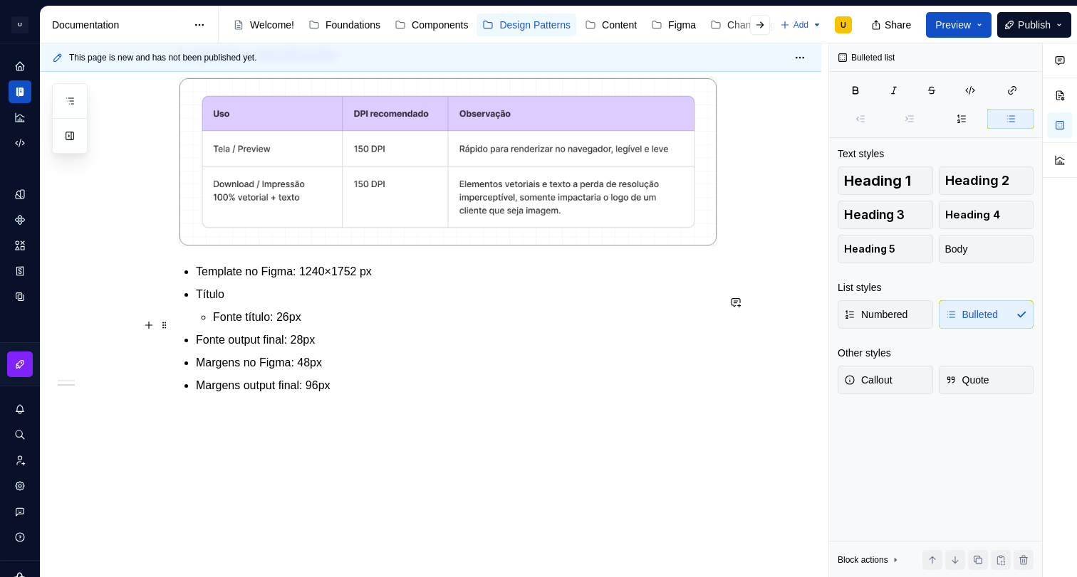
click at [207, 303] on p "Título" at bounding box center [456, 294] width 521 height 17
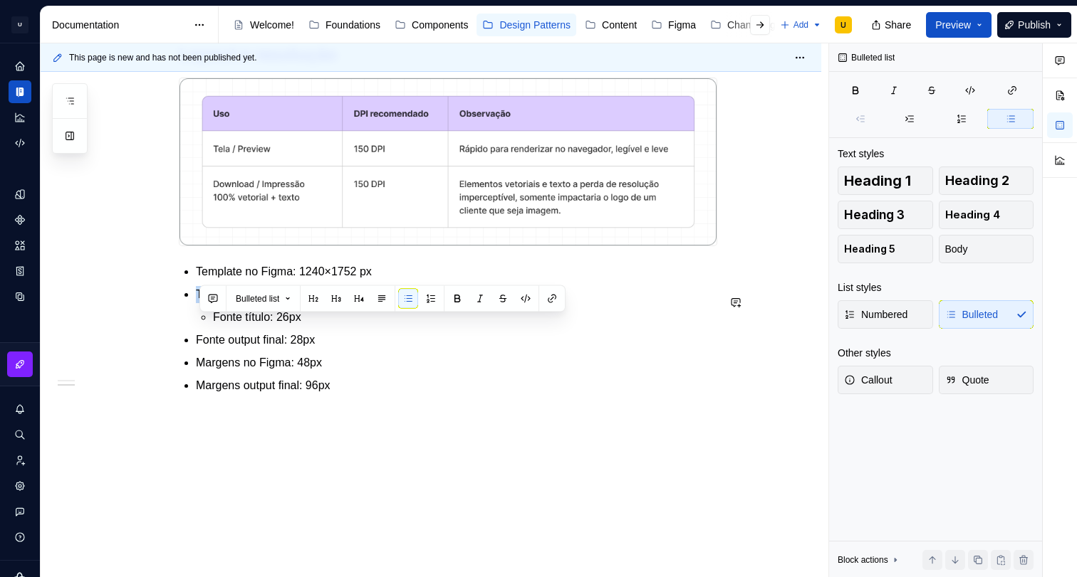
click at [456, 298] on button "button" at bounding box center [457, 299] width 20 height 20
click at [260, 304] on p "Título" at bounding box center [456, 295] width 521 height 18
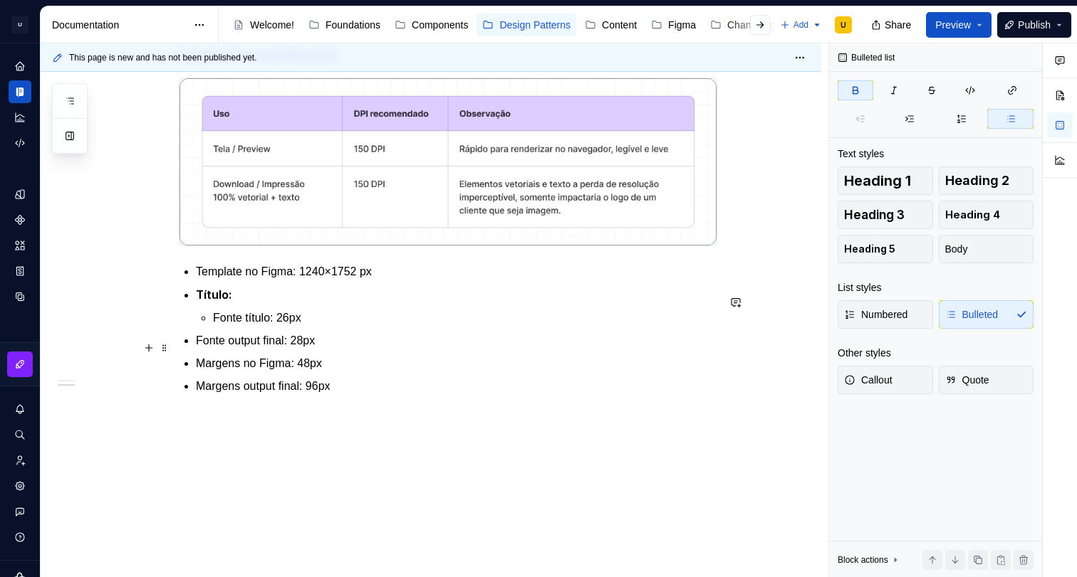
click at [318, 327] on p "Fonte título: 26px" at bounding box center [465, 318] width 504 height 17
click at [267, 327] on p "Fonte título: 26px" at bounding box center [465, 318] width 504 height 17
click at [281, 327] on p "Fonte: 26px" at bounding box center [465, 318] width 504 height 17
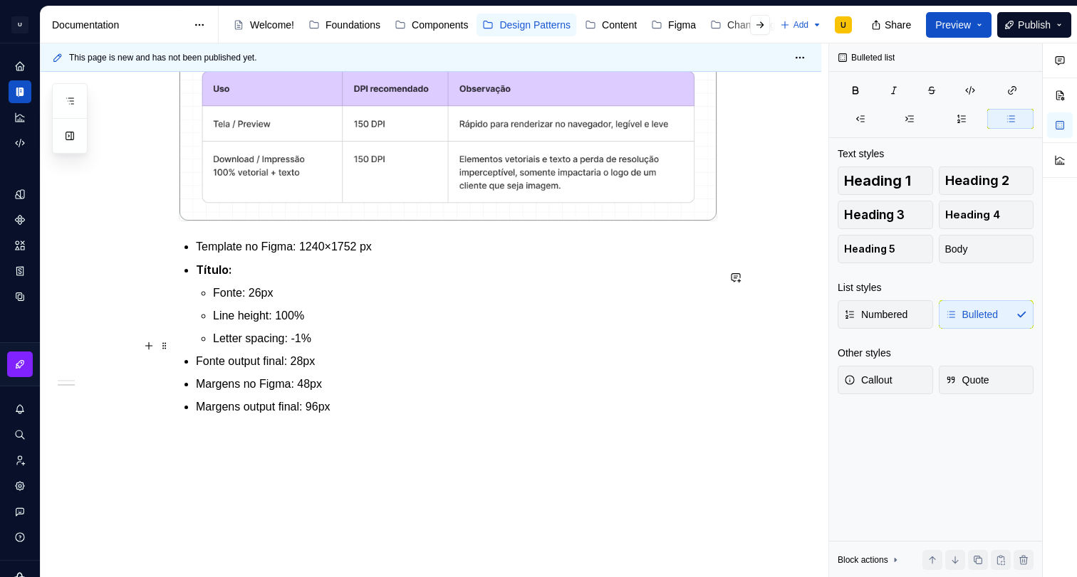
scroll to position [642, 0]
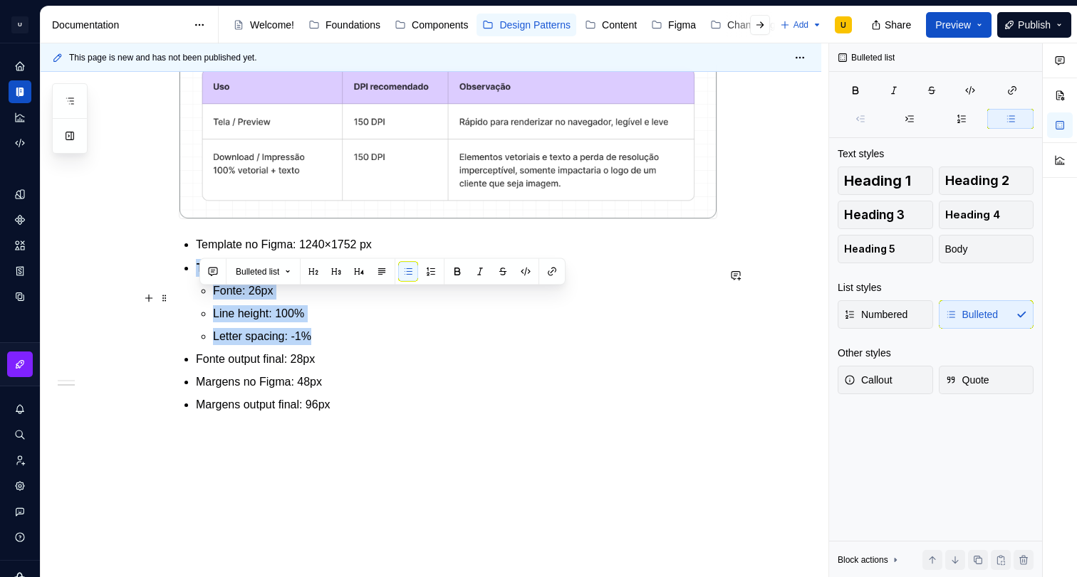
drag, startPoint x: 331, startPoint y: 366, endPoint x: 189, endPoint y: 303, distance: 154.9
click at [196, 303] on li "Título: Fonte: 26px Line height: 100% Letter spacing: -1%" at bounding box center [456, 302] width 521 height 86
copy li "Título: Fonte: 26px Line height: 100% Letter spacing: -1%"
click at [343, 345] on p "Letter spacing: -1%" at bounding box center [465, 336] width 504 height 17
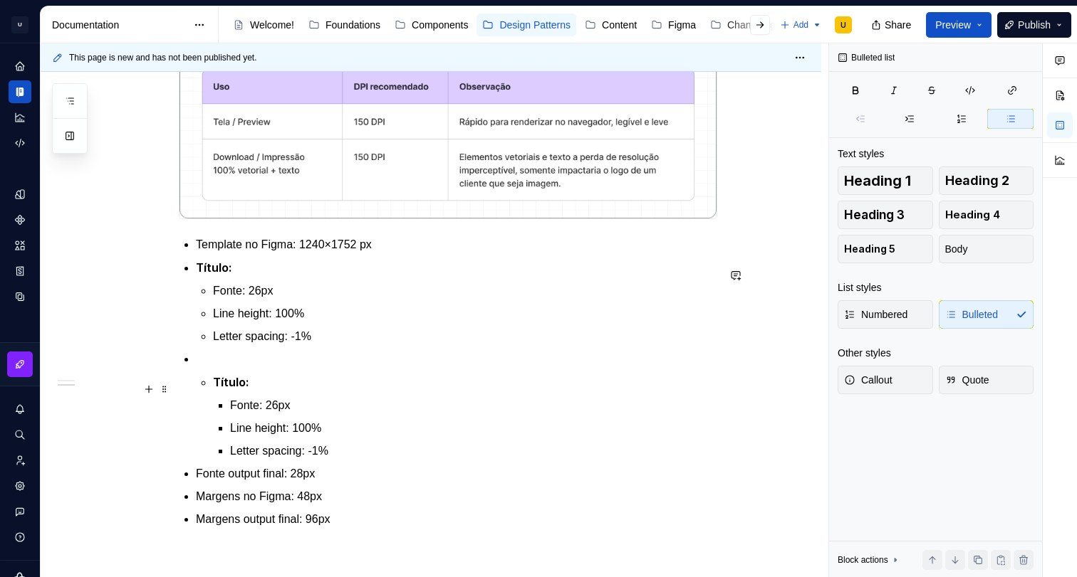
click at [247, 368] on p at bounding box center [456, 359] width 521 height 17
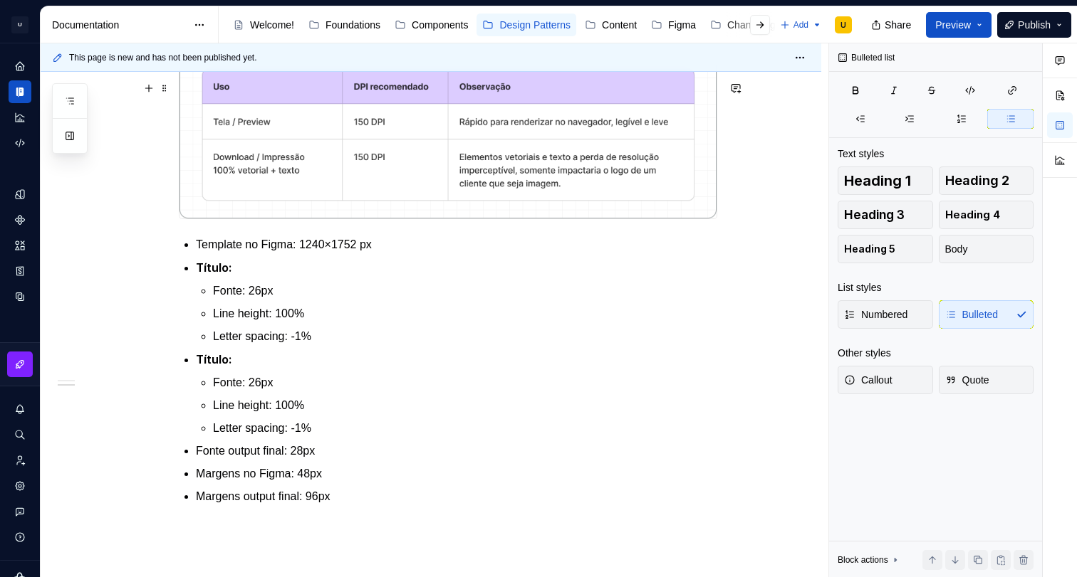
scroll to position [641, 0]
click at [261, 392] on p "Fonte: 26px" at bounding box center [465, 383] width 504 height 17
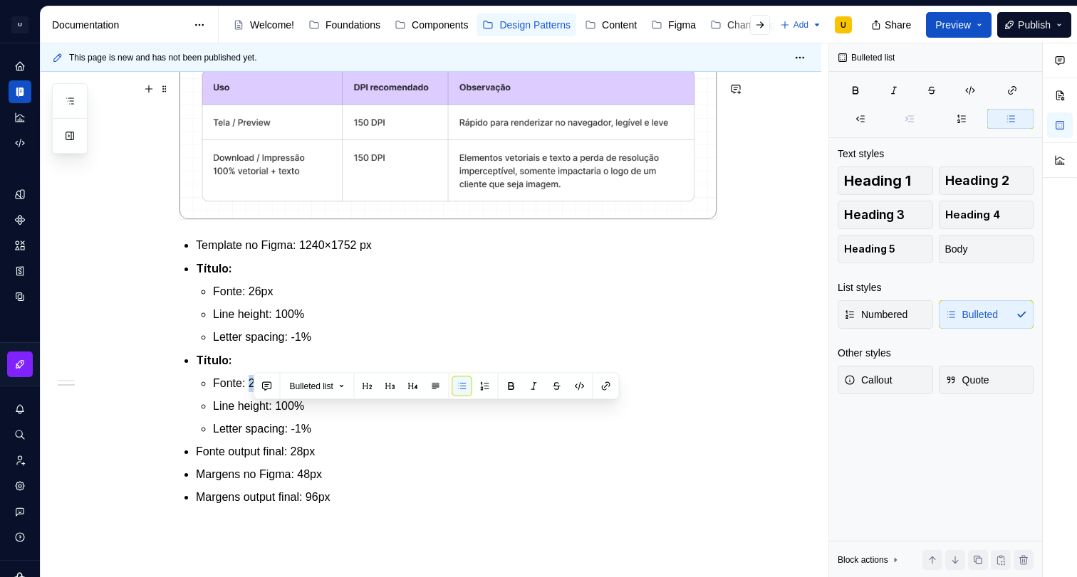
scroll to position [644, 0]
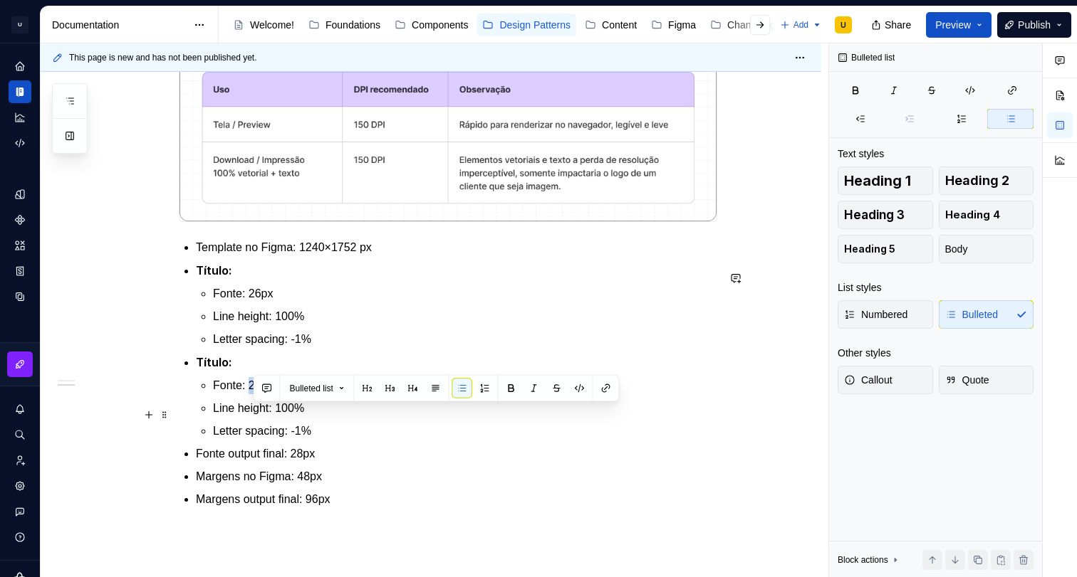
click at [261, 394] on p "Fonte: 26px" at bounding box center [465, 385] width 504 height 17
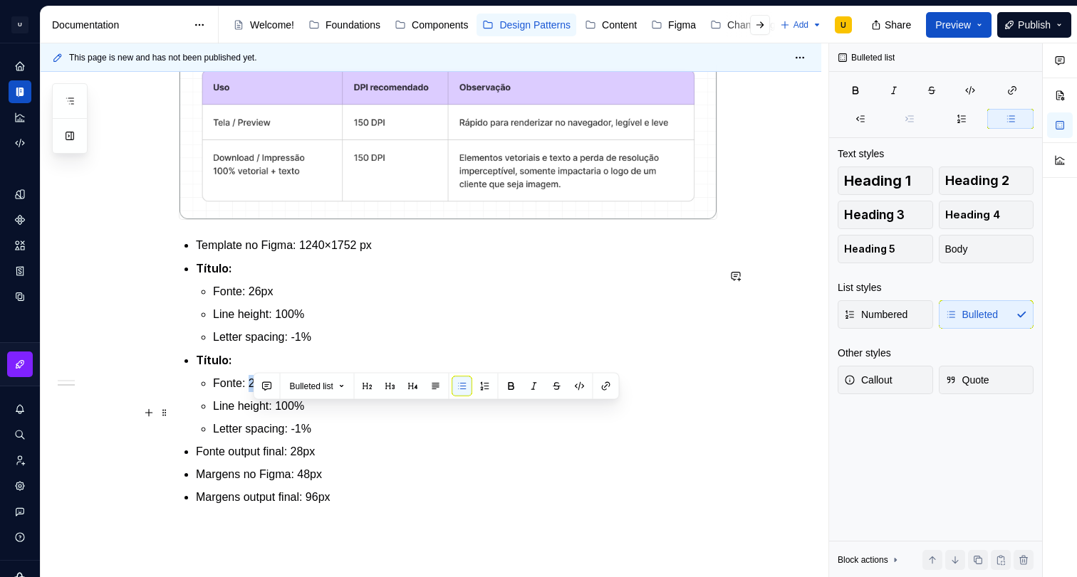
click at [261, 392] on p "Fonte: 26px" at bounding box center [465, 383] width 504 height 17
click at [263, 391] on p "Fonte: 26px" at bounding box center [465, 382] width 504 height 17
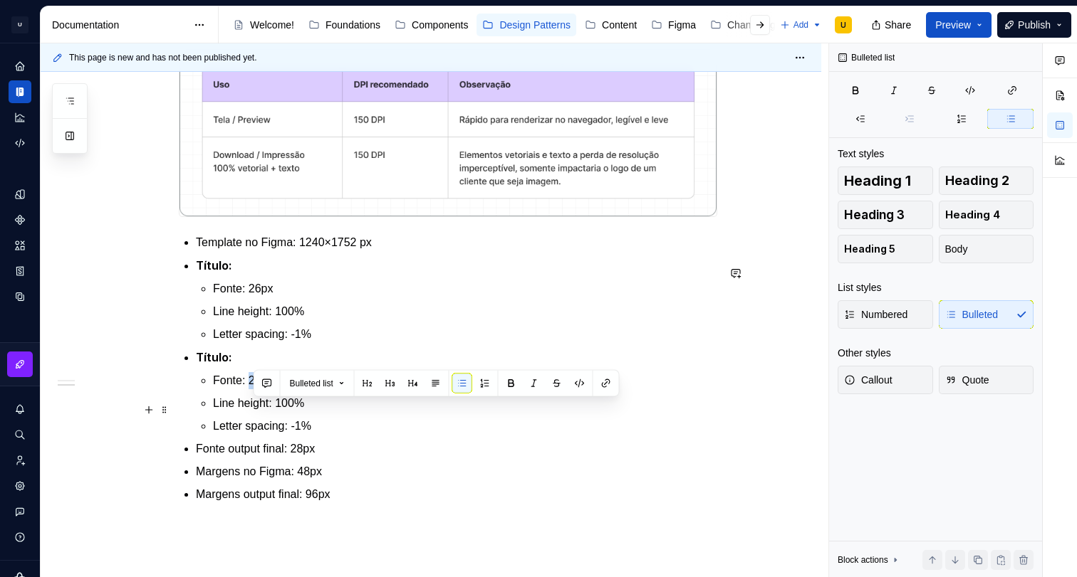
click at [256, 389] on p "Fonte: 26px" at bounding box center [465, 380] width 504 height 17
click at [259, 389] on p "Fonte: 26px" at bounding box center [465, 380] width 504 height 17
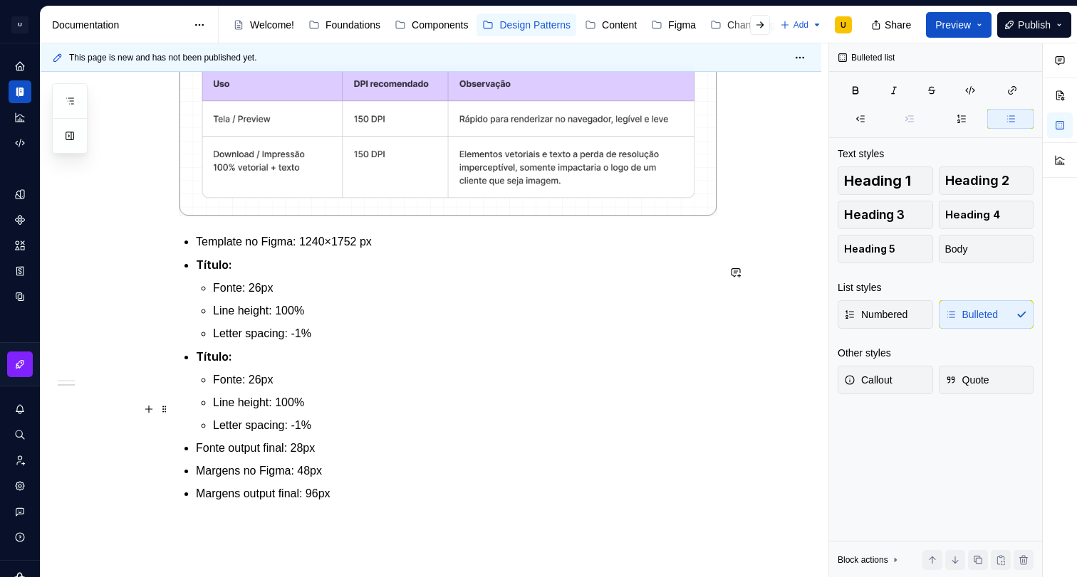
scroll to position [646, 0]
click at [266, 387] on p "Fonte: 26px" at bounding box center [465, 378] width 504 height 17
click at [296, 296] on p "Fonte: 26px" at bounding box center [465, 286] width 504 height 17
click at [276, 387] on p "Fonte: 16px" at bounding box center [465, 378] width 504 height 17
click at [246, 296] on p "Fonte: 26px" at bounding box center [465, 286] width 504 height 17
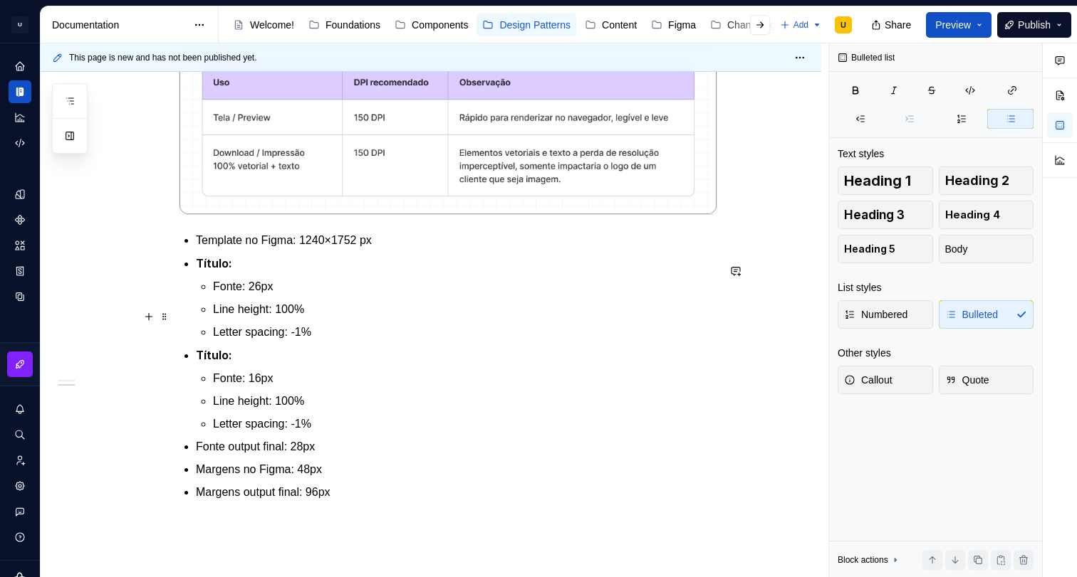
click at [234, 296] on p "Fonte: 26px" at bounding box center [465, 286] width 504 height 17
click at [310, 296] on p "Compasso: 26px" at bounding box center [465, 286] width 504 height 17
click at [270, 296] on p "Compasso: 26px" at bounding box center [465, 286] width 504 height 17
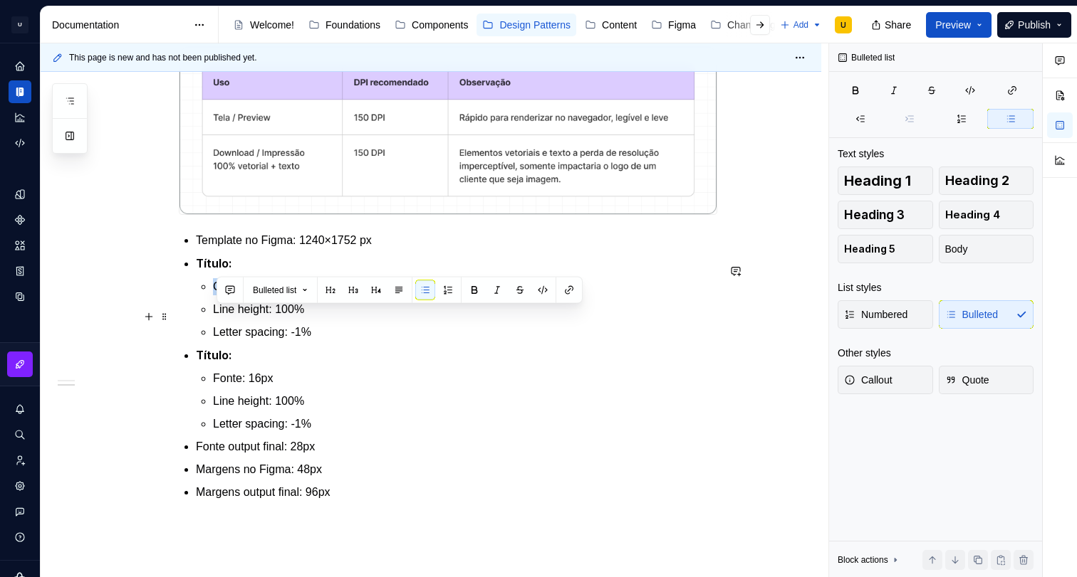
drag, startPoint x: 307, startPoint y: 315, endPoint x: 200, endPoint y: 315, distance: 106.8
click at [201, 315] on li "Título: Compasso, bold: 26px Line height: 100% Letter spacing: -1%" at bounding box center [456, 298] width 521 height 86
copy p "Compasso, bold:"
click at [231, 387] on p "Fonte: 16px" at bounding box center [465, 378] width 504 height 17
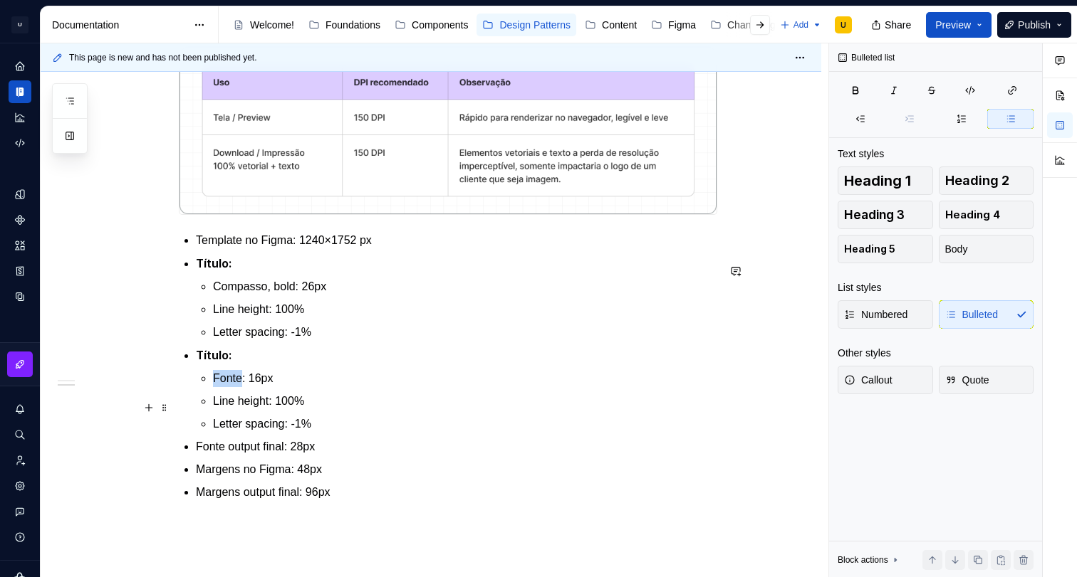
click at [231, 387] on p "Fonte: 16px" at bounding box center [465, 378] width 504 height 17
click at [328, 387] on p "Compasso, bold: 16px" at bounding box center [465, 378] width 504 height 17
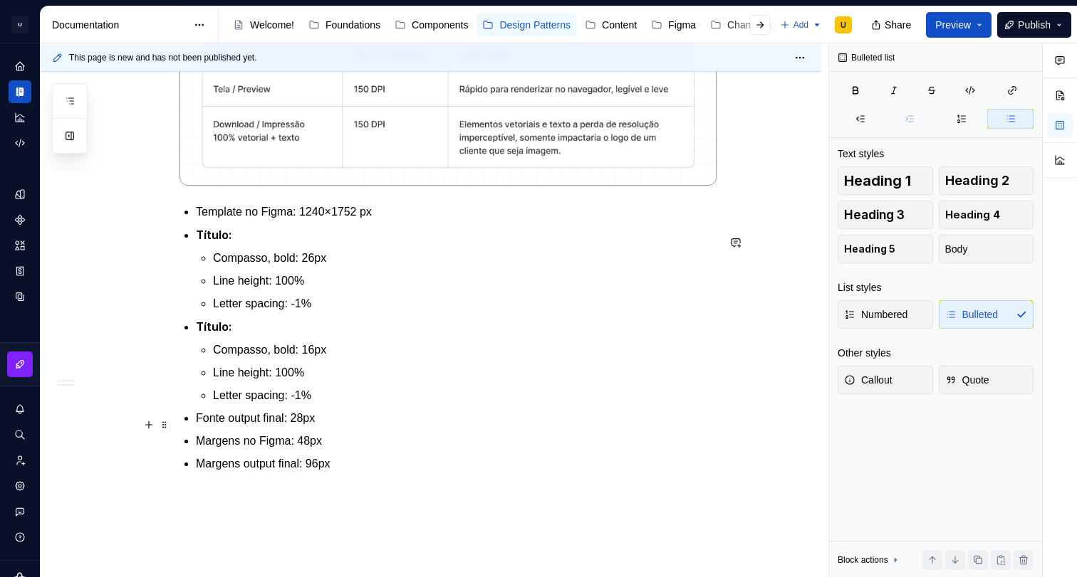
scroll to position [676, 0]
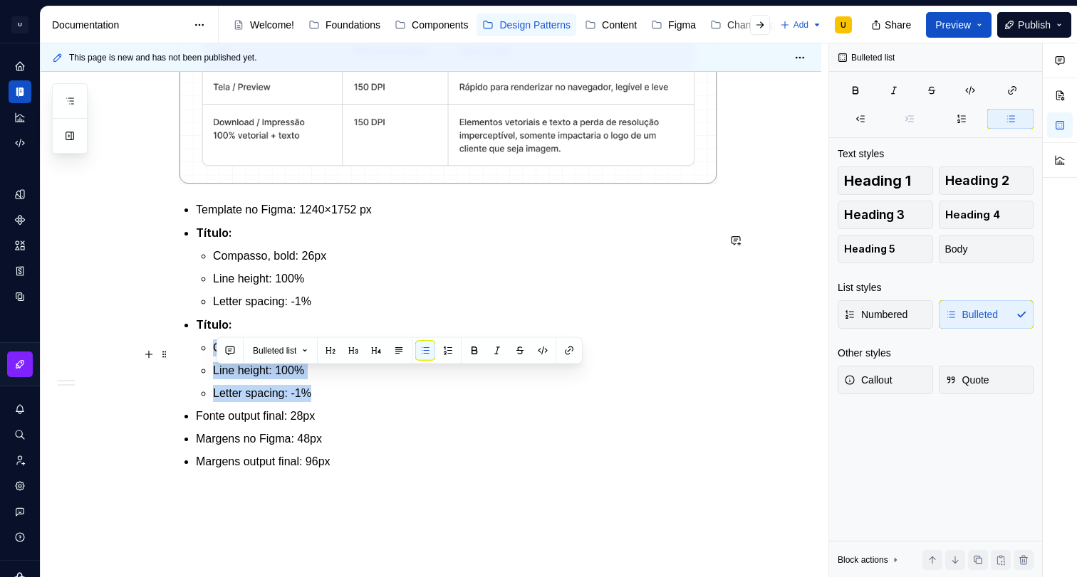
drag, startPoint x: 324, startPoint y: 422, endPoint x: 205, endPoint y: 367, distance: 130.6
click at [205, 367] on li "Título: Compasso, bold: 16px Line height: 100% Letter spacing: -1%" at bounding box center [456, 359] width 521 height 86
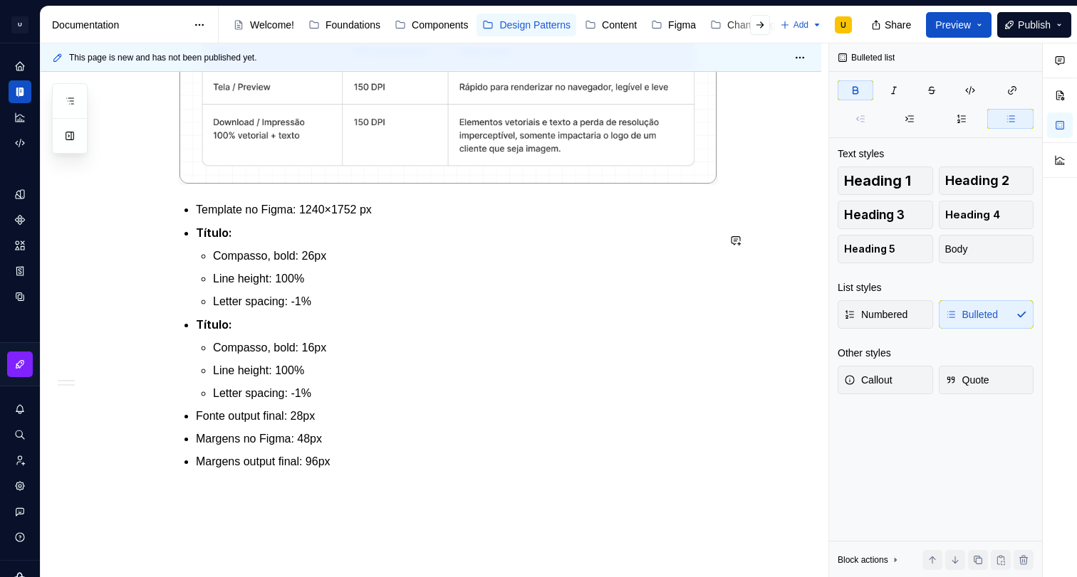
click at [209, 332] on strong "Título:" at bounding box center [214, 325] width 36 height 14
click at [203, 332] on strong "Título:" at bounding box center [214, 325] width 36 height 14
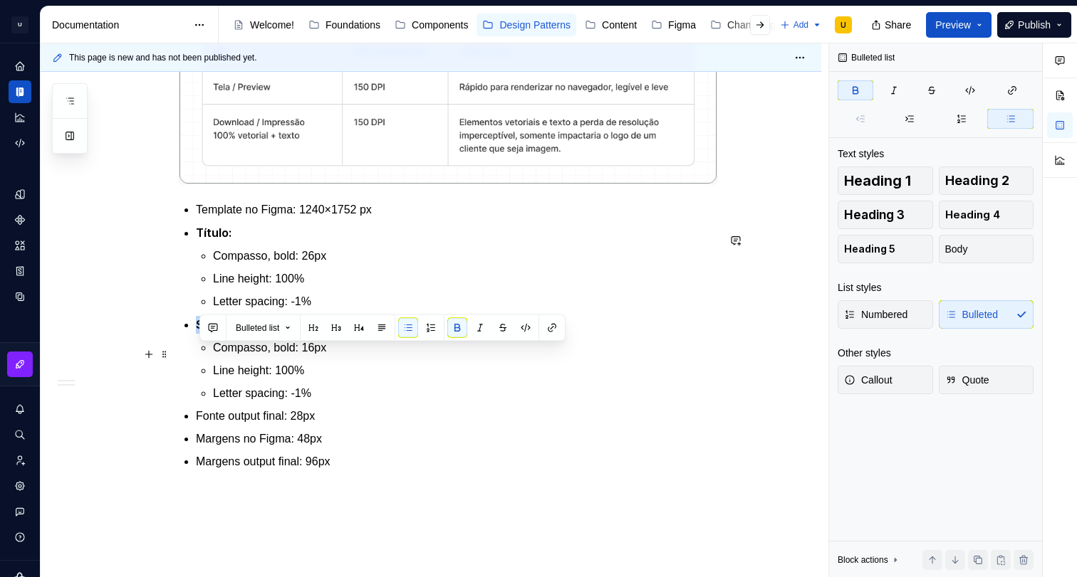
drag, startPoint x: 236, startPoint y: 355, endPoint x: 273, endPoint y: 370, distance: 40.6
click at [196, 355] on li "Subtítulo: Compasso, bold: 16px Line height: 100% Letter spacing: -1%" at bounding box center [456, 359] width 521 height 86
drag, startPoint x: 315, startPoint y: 422, endPoint x: 170, endPoint y: 362, distance: 157.1
click at [179, 362] on div "Apresentação O padrão de relatórios tem como objetivo definir uma estrutura bas…" at bounding box center [448, 79] width 538 height 818
copy li "Subtítulo: Compasso, bold: 16px Line height: 100% Letter spacing: -1%"
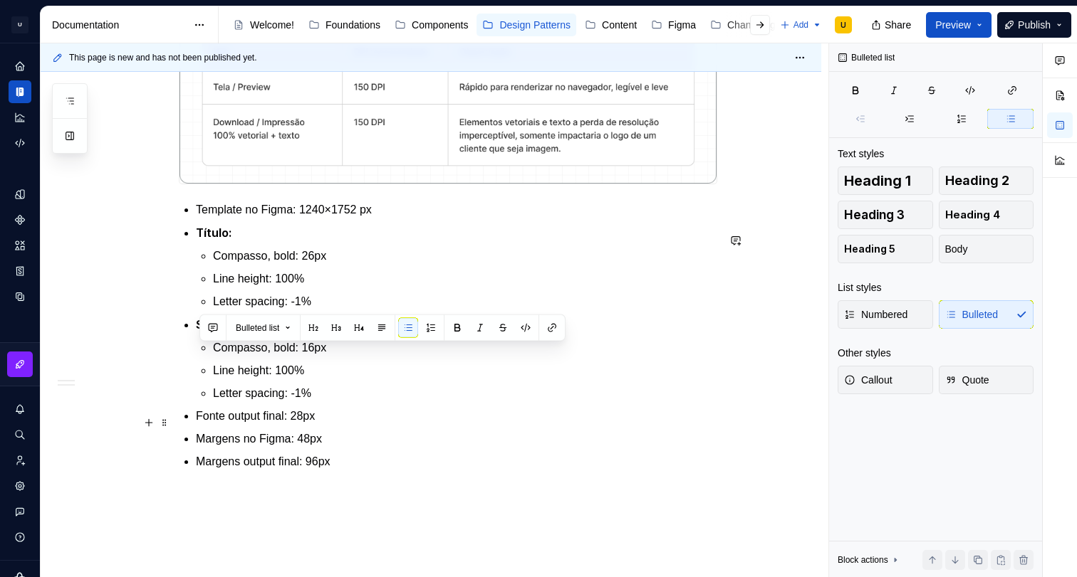
click at [336, 402] on p "Letter spacing: -1%" at bounding box center [465, 393] width 504 height 17
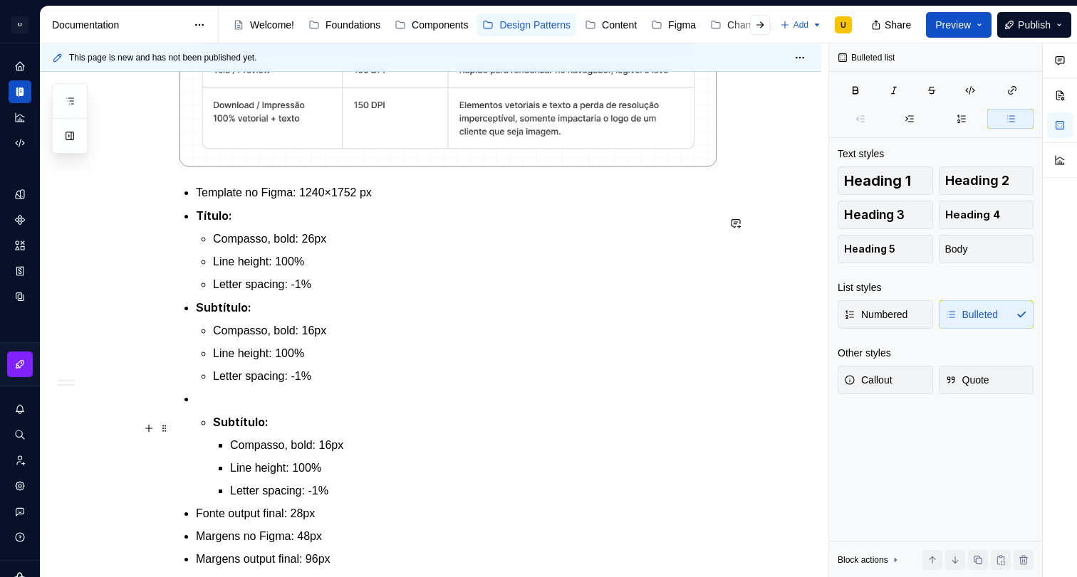
scroll to position [695, 0]
click at [249, 407] on p at bounding box center [456, 397] width 521 height 17
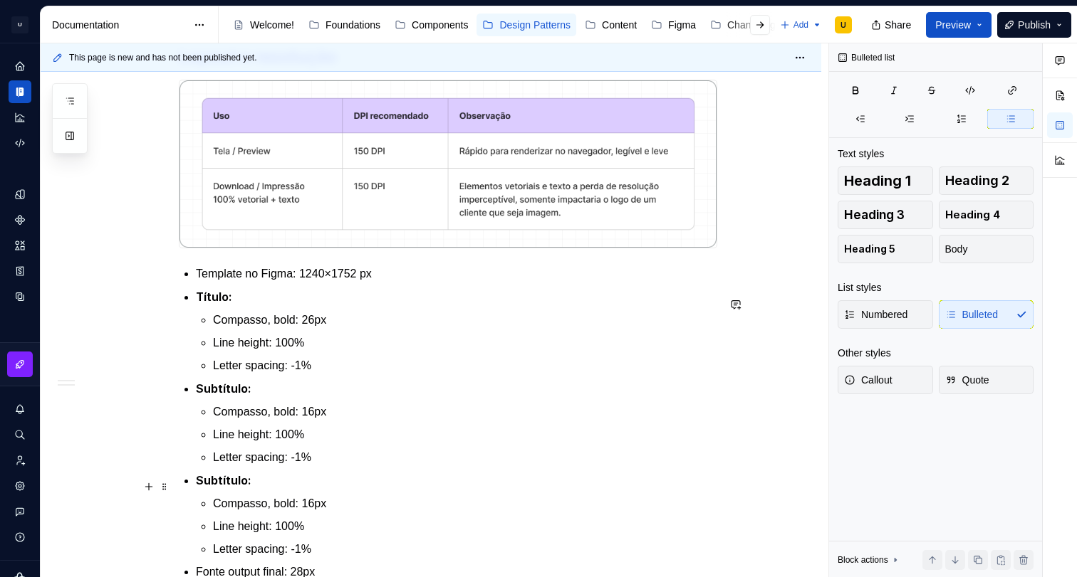
scroll to position [517, 0]
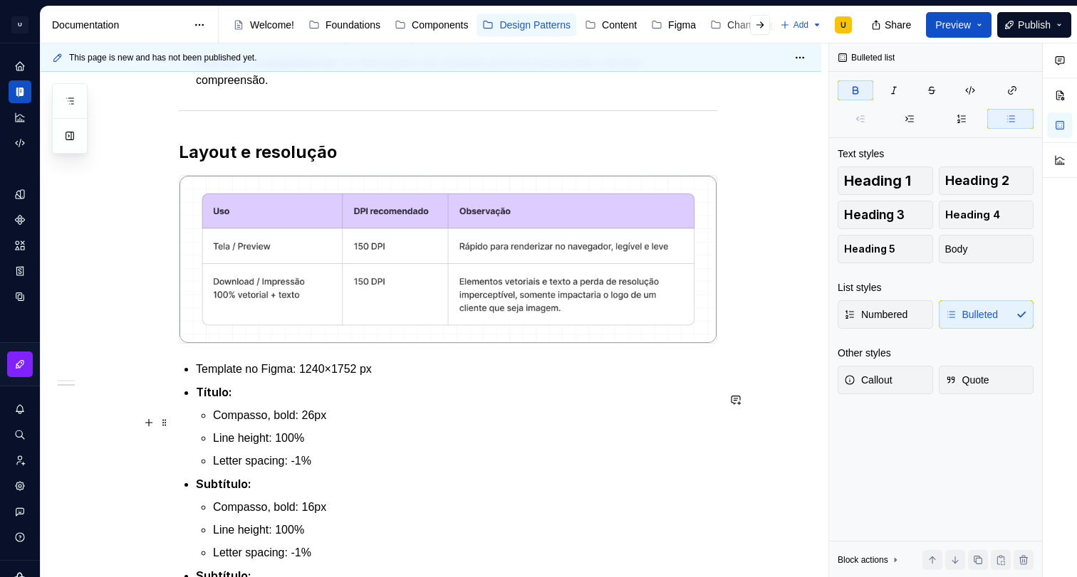
click at [221, 413] on ul "Template no Figma: 1240×1752 px Título: Compasso, bold: 26px Line height: 100% …" at bounding box center [456, 541] width 521 height 361
type textarea "*"
